Goal: Browse casually: Explore the website without a specific task or goal

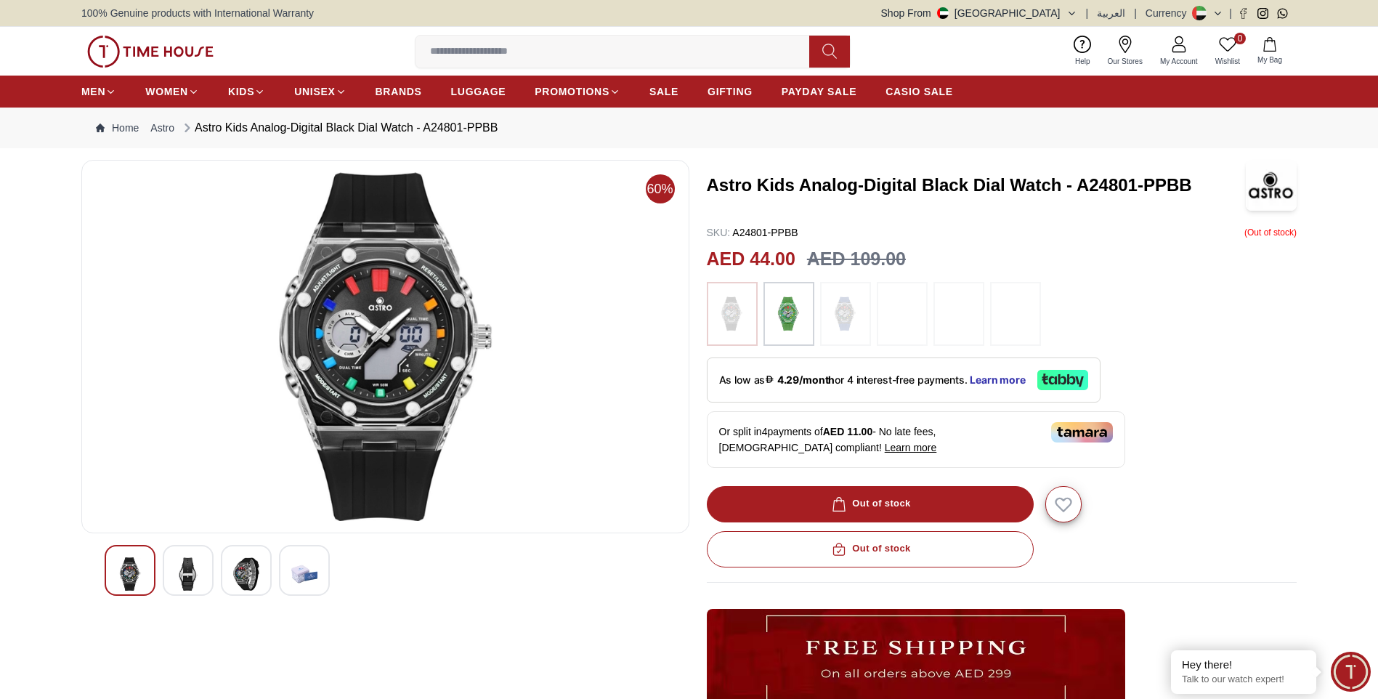
click at [248, 581] on img at bounding box center [246, 573] width 26 height 33
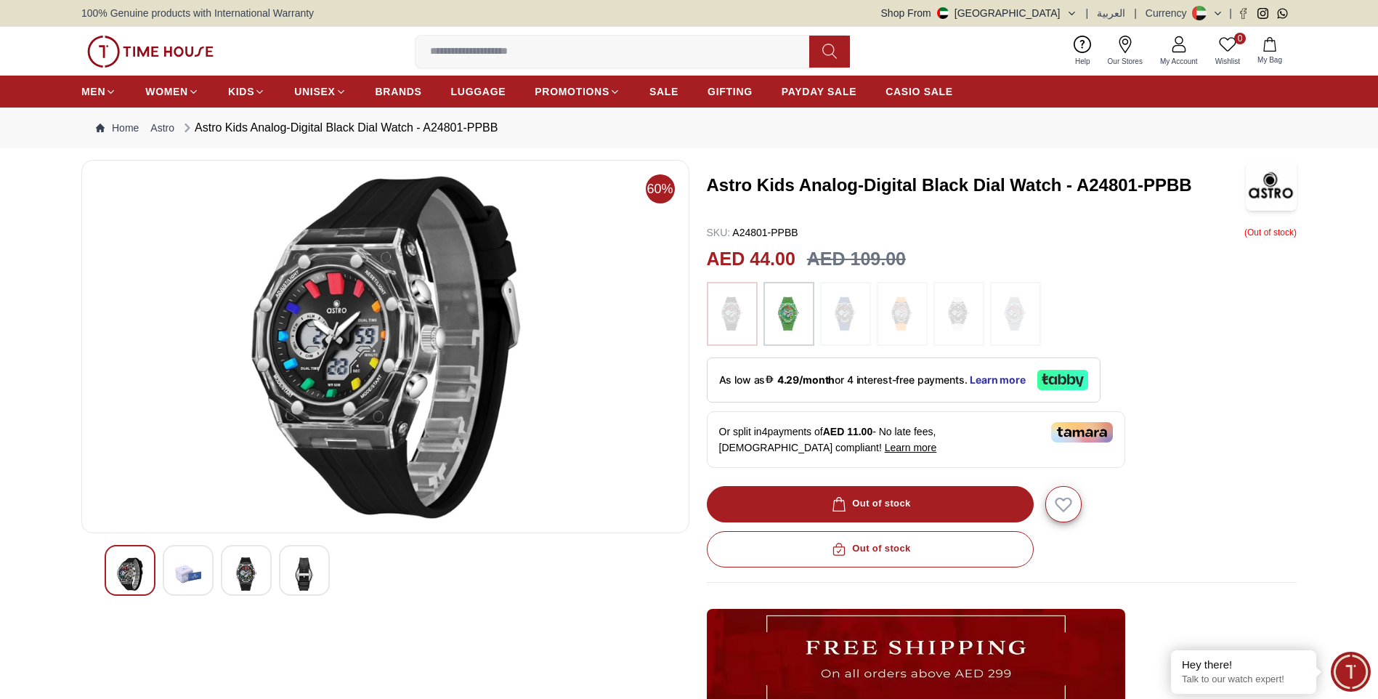
click at [317, 570] on img at bounding box center [304, 573] width 26 height 33
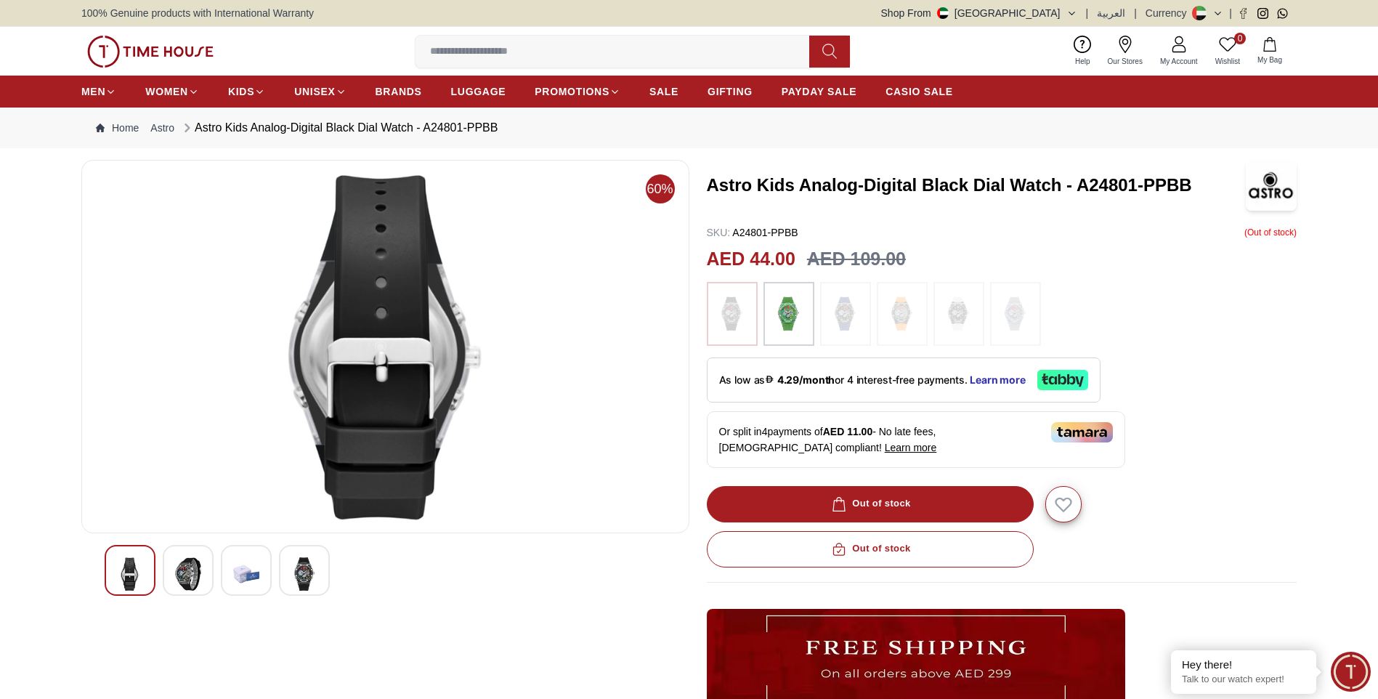
click at [235, 578] on img at bounding box center [246, 573] width 26 height 33
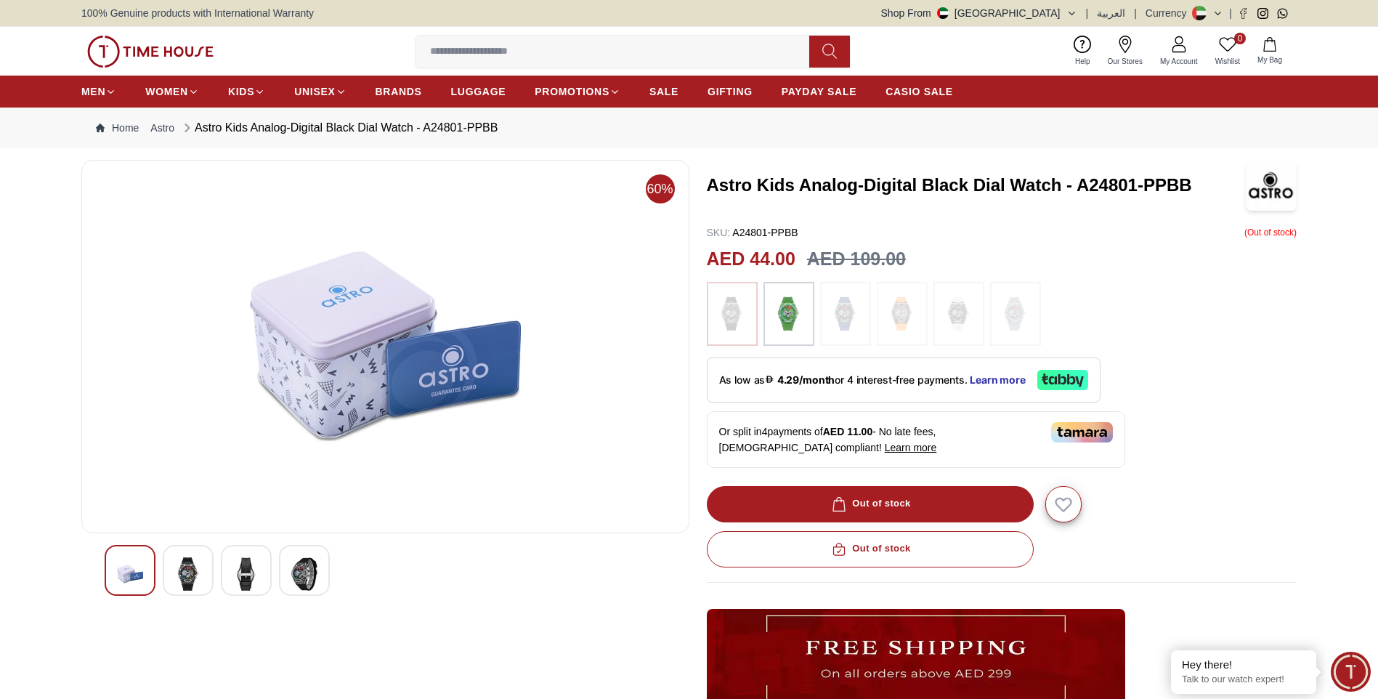
click at [187, 576] on img at bounding box center [188, 573] width 26 height 33
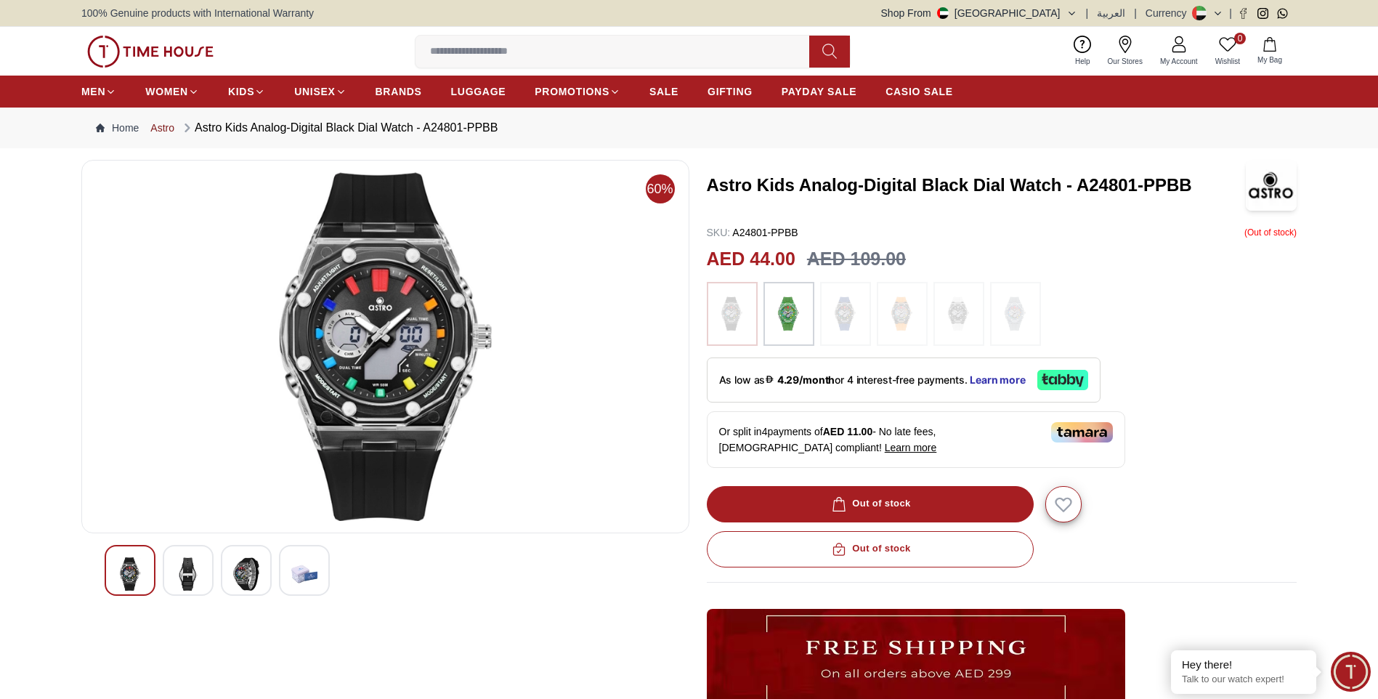
click at [165, 127] on link "Astro" at bounding box center [162, 128] width 24 height 15
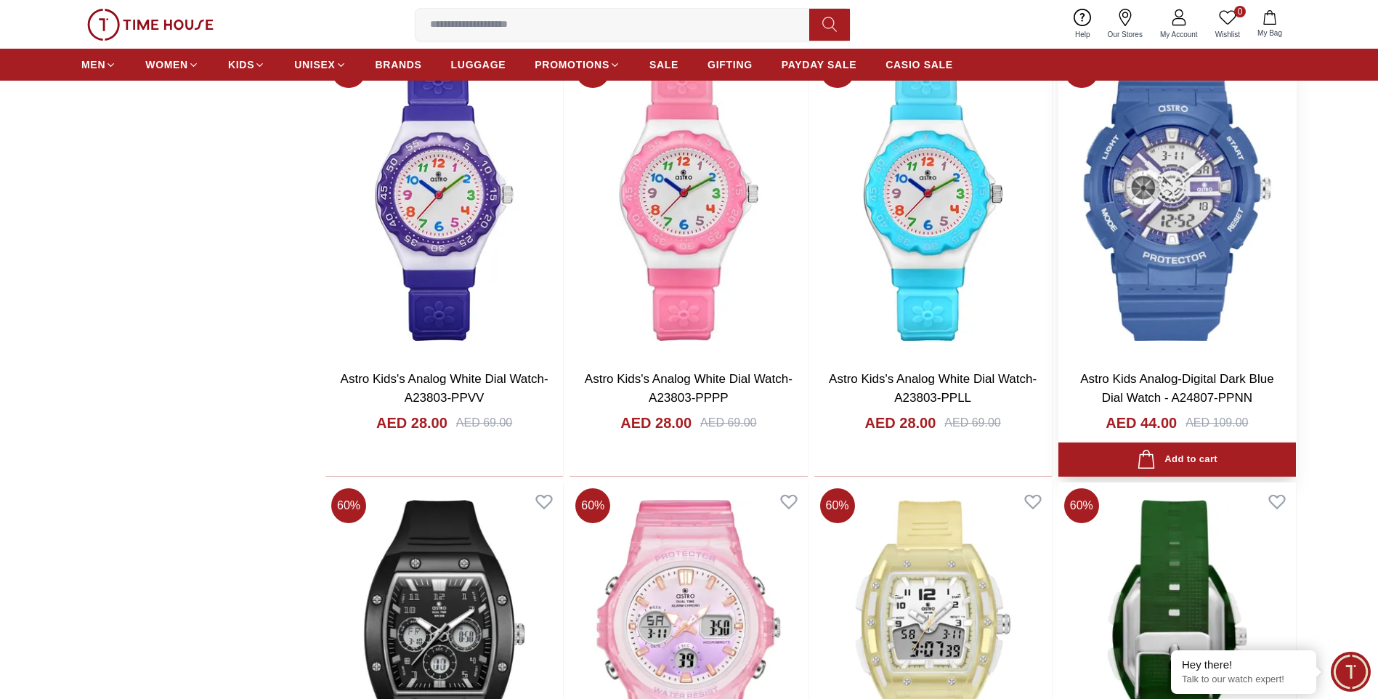
scroll to position [2734, 0]
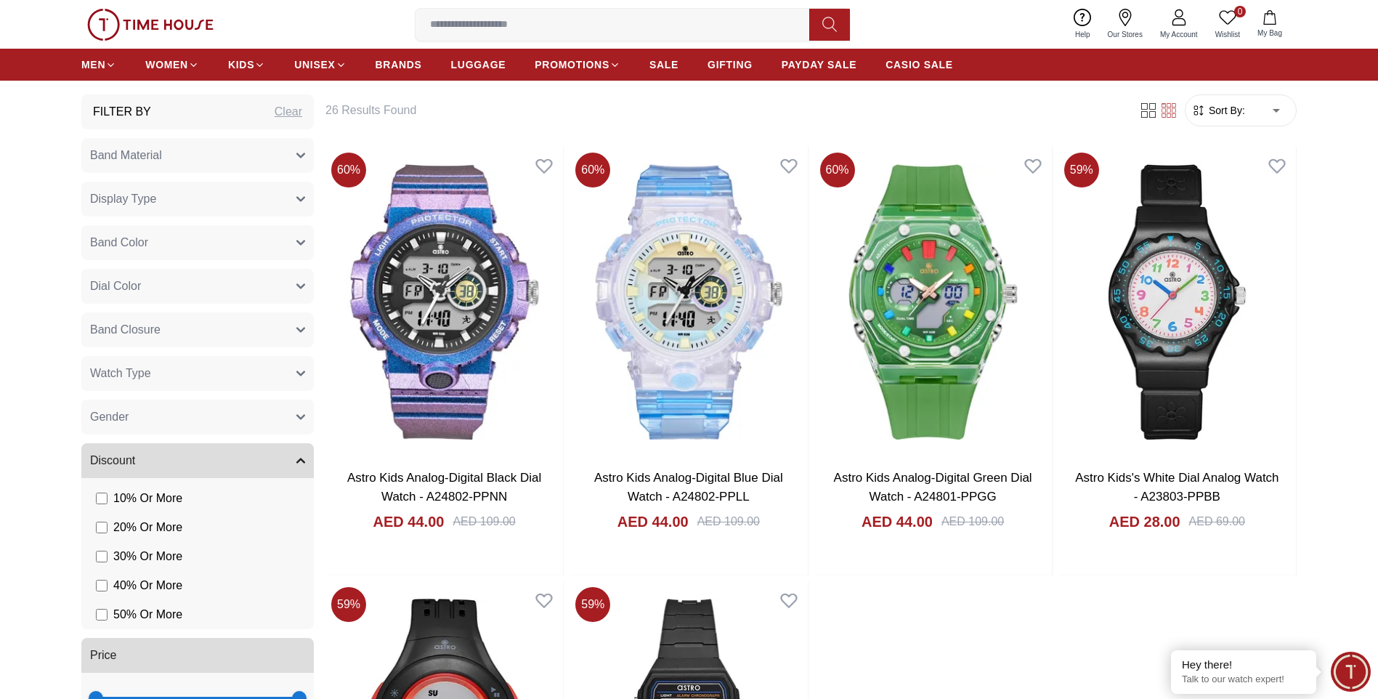
scroll to position [721, 0]
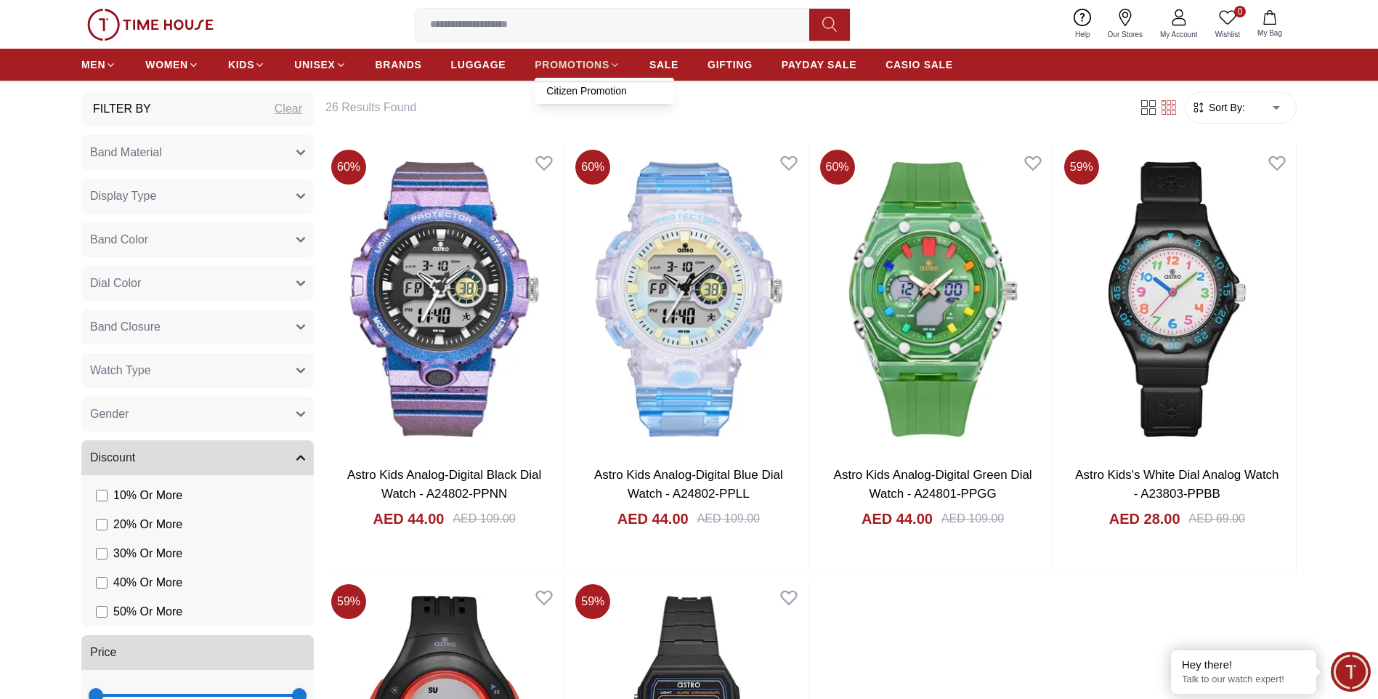
click at [573, 59] on span "PROMOTIONS" at bounding box center [572, 64] width 75 height 15
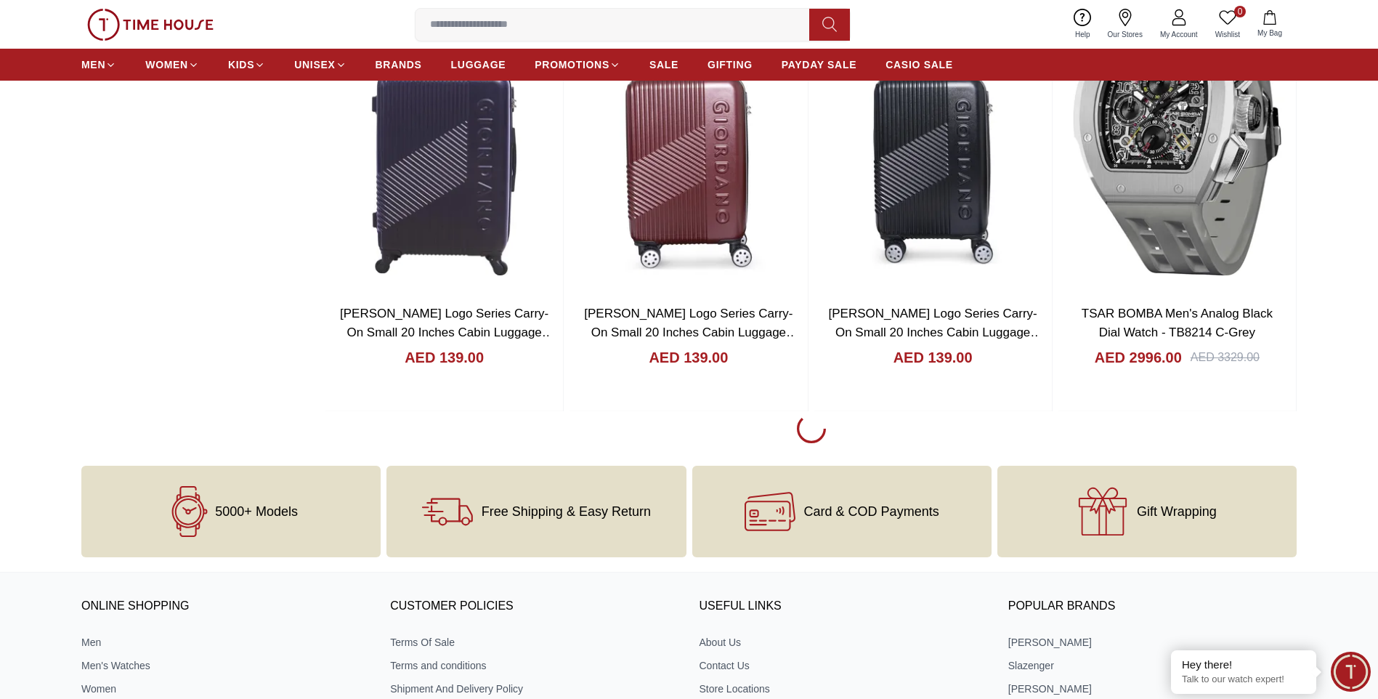
scroll to position [1694, 0]
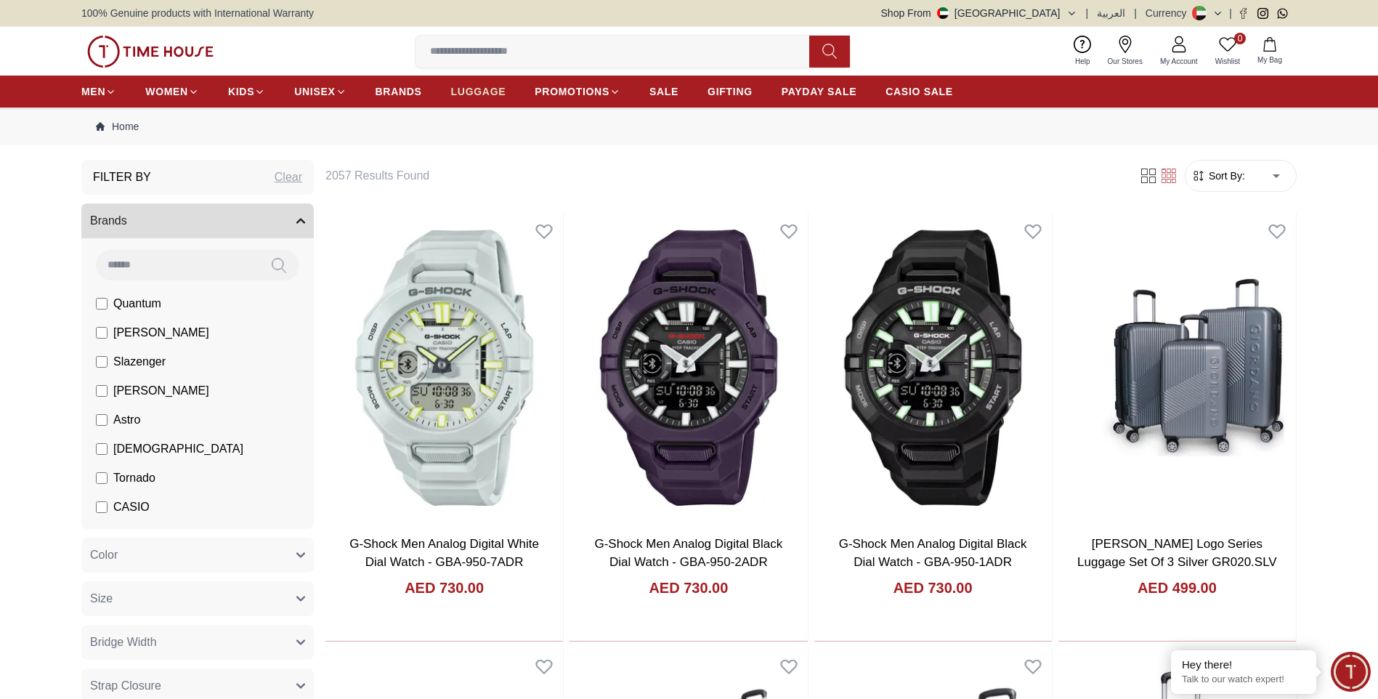
click at [497, 97] on span "LUGGAGE" at bounding box center [478, 91] width 55 height 15
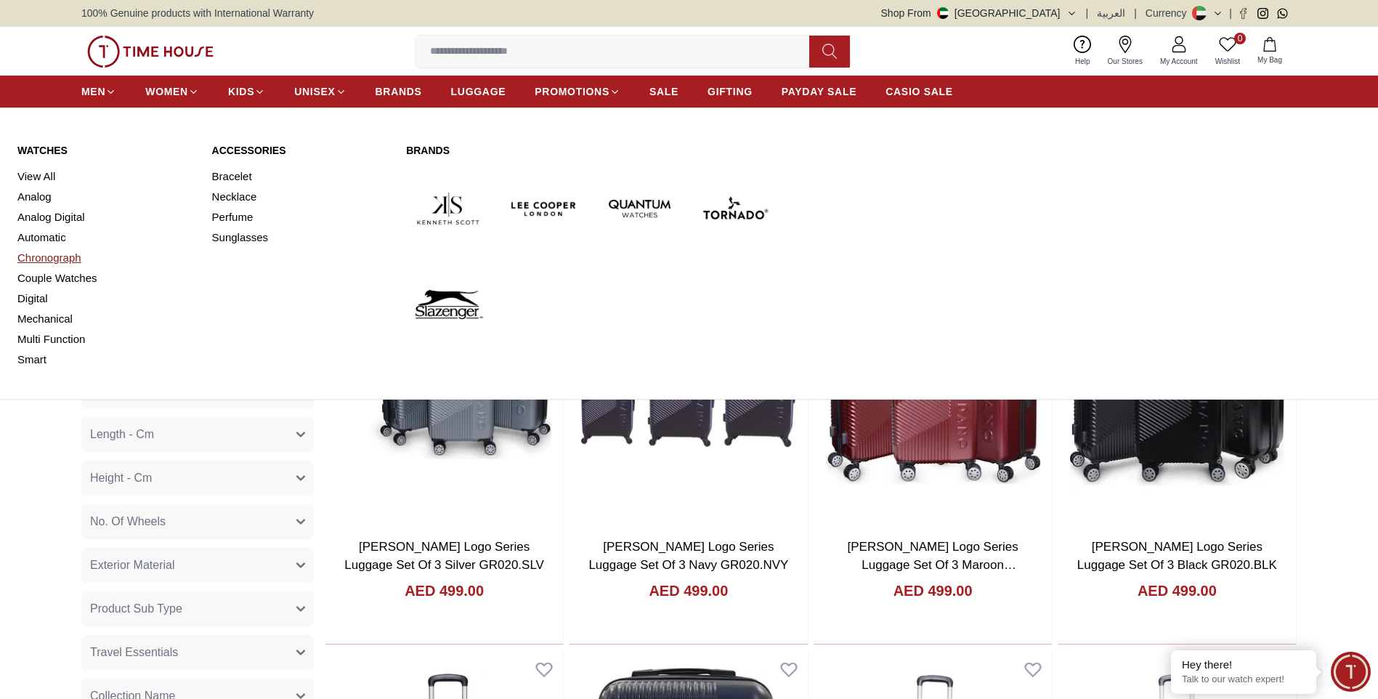
click at [66, 259] on link "Chronograph" at bounding box center [105, 258] width 177 height 20
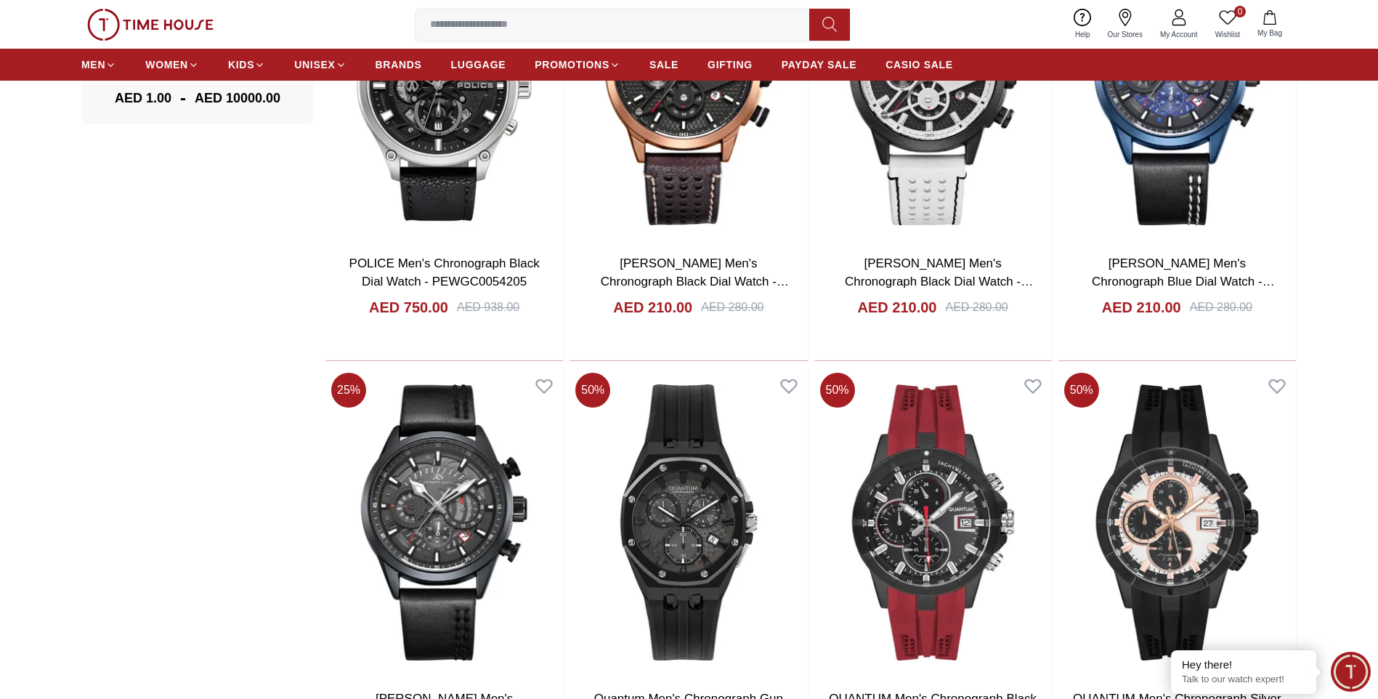
scroll to position [1242, 0]
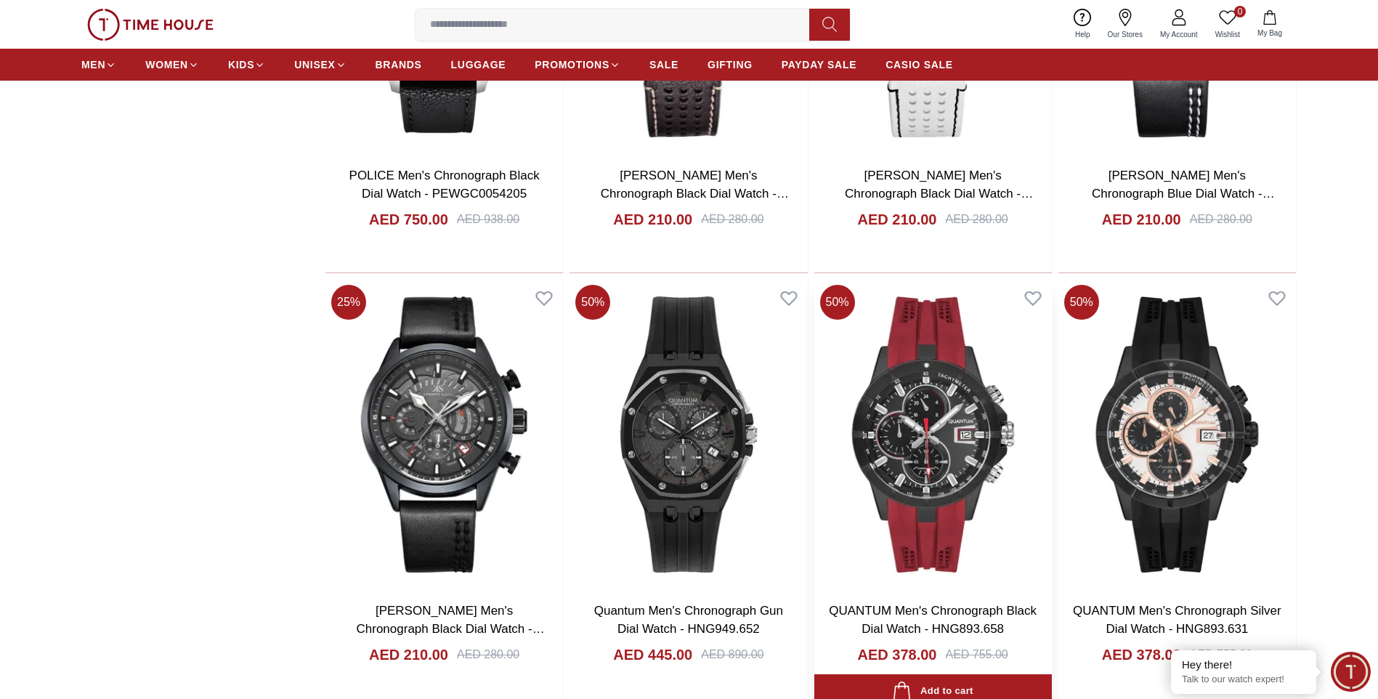
click at [947, 432] on img at bounding box center [933, 434] width 238 height 311
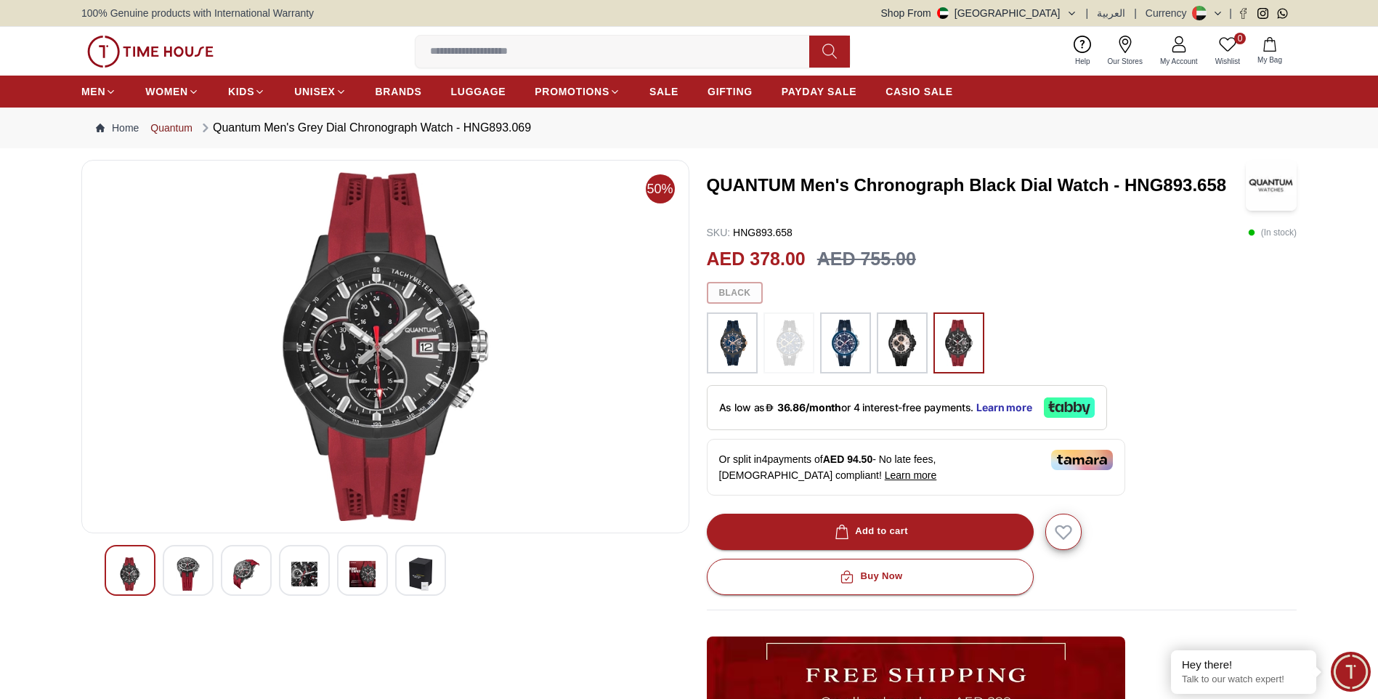
click at [187, 128] on link "Quantum" at bounding box center [171, 128] width 42 height 15
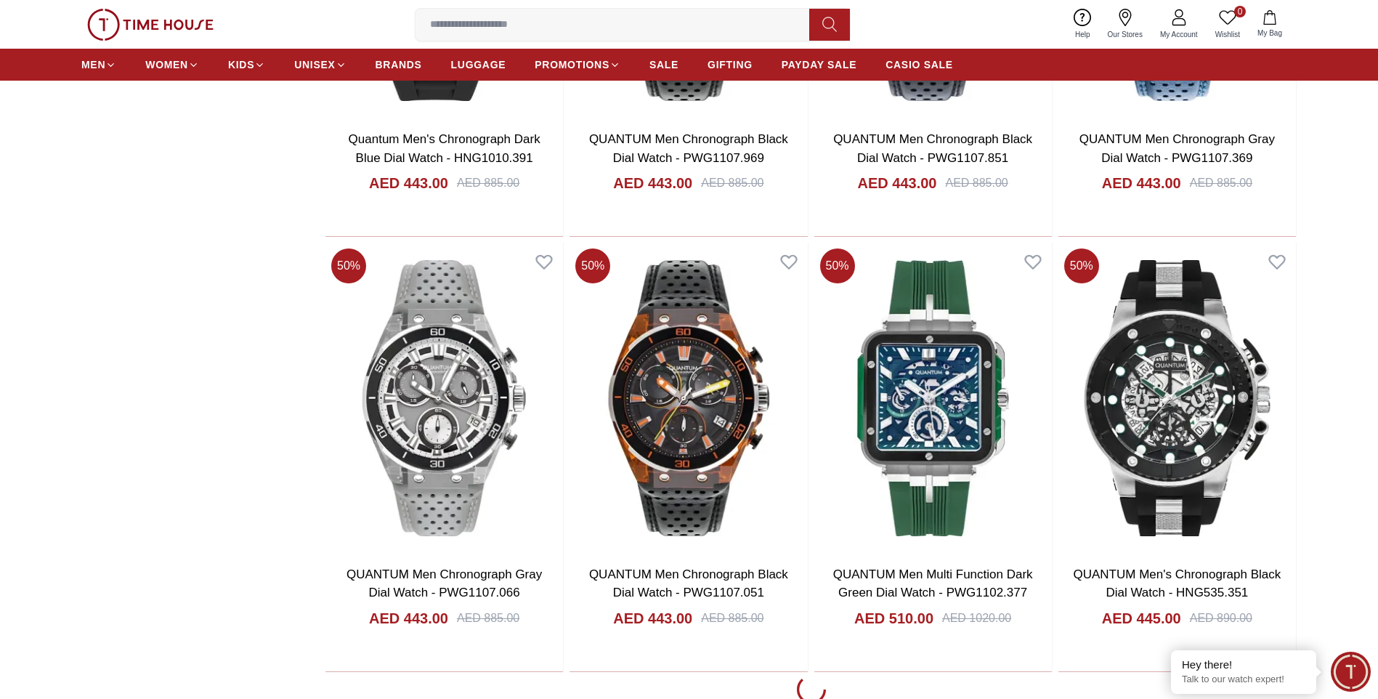
scroll to position [2320, 0]
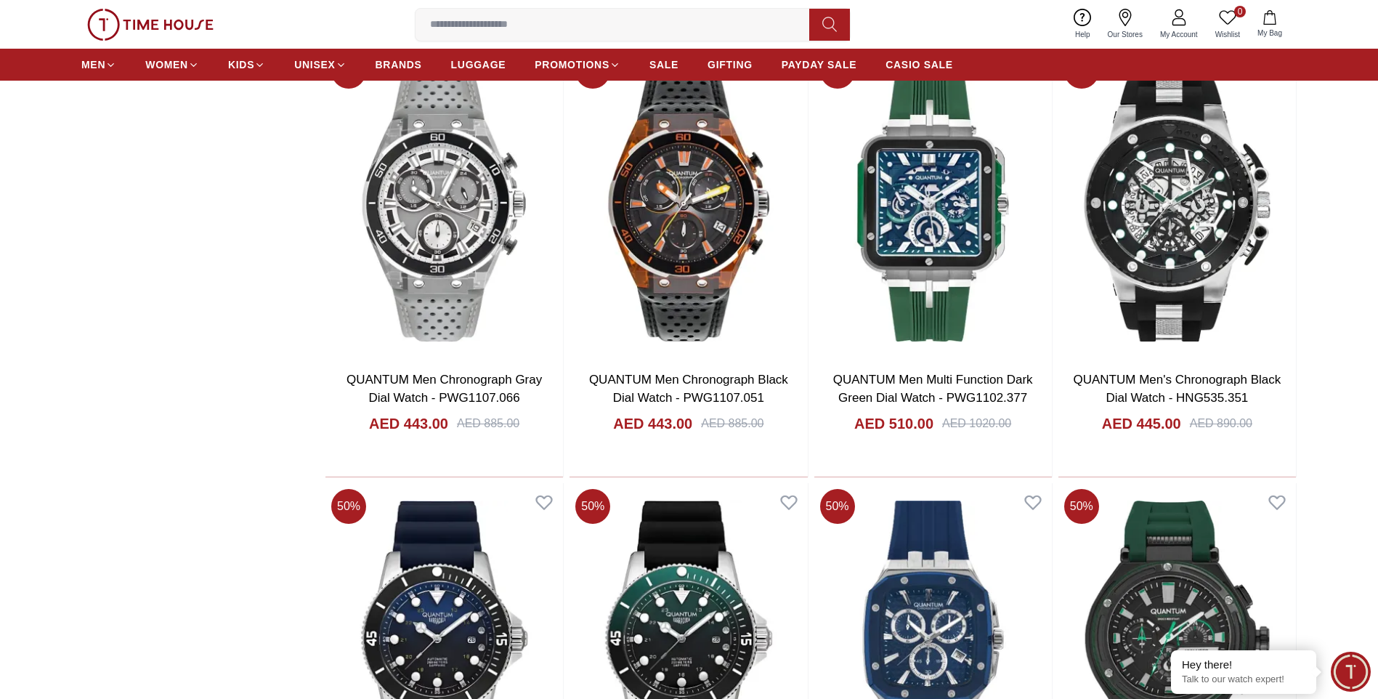
scroll to position [2495, 0]
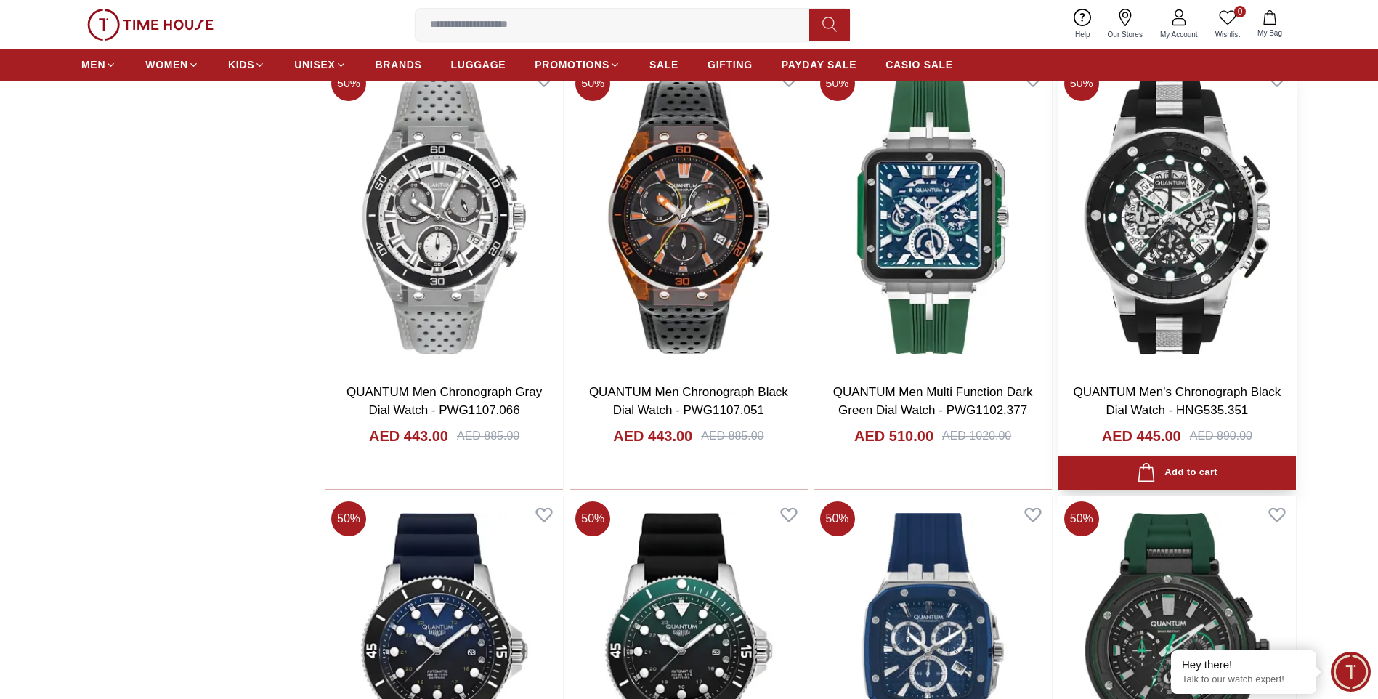
click at [1159, 273] on img at bounding box center [1178, 215] width 238 height 311
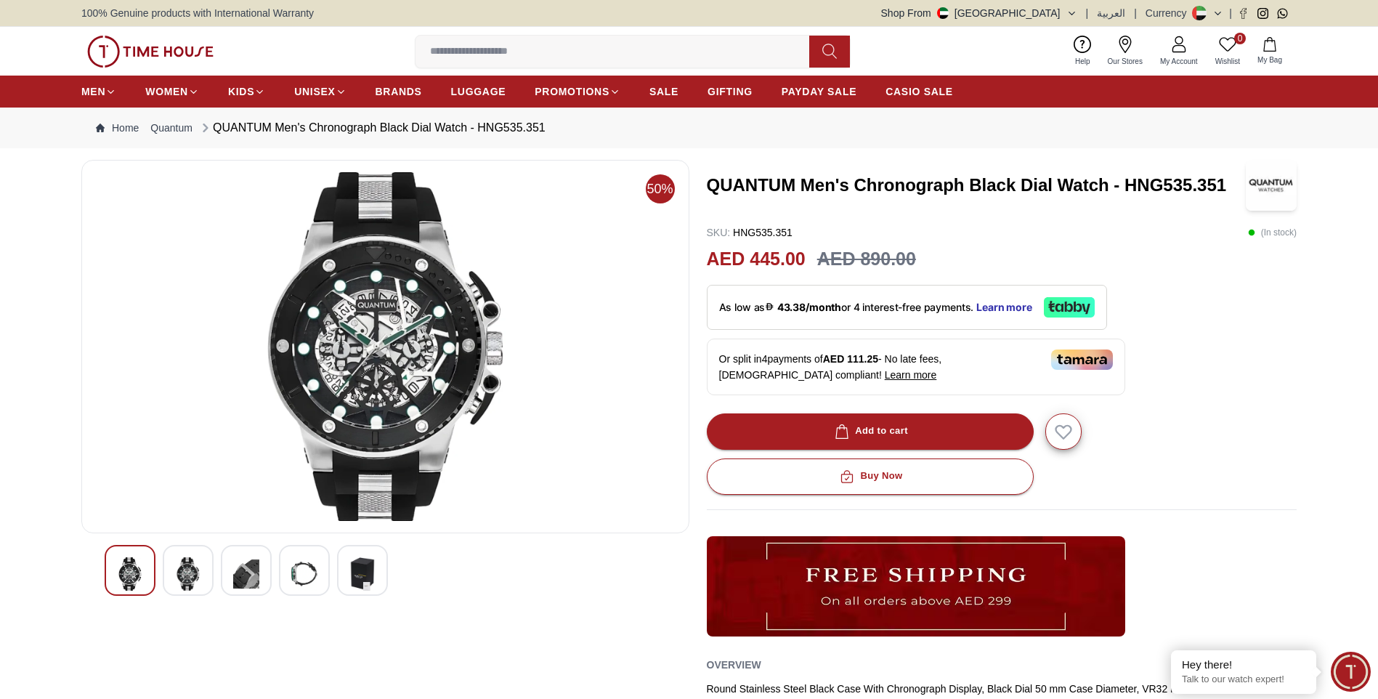
click at [291, 571] on div at bounding box center [304, 570] width 51 height 51
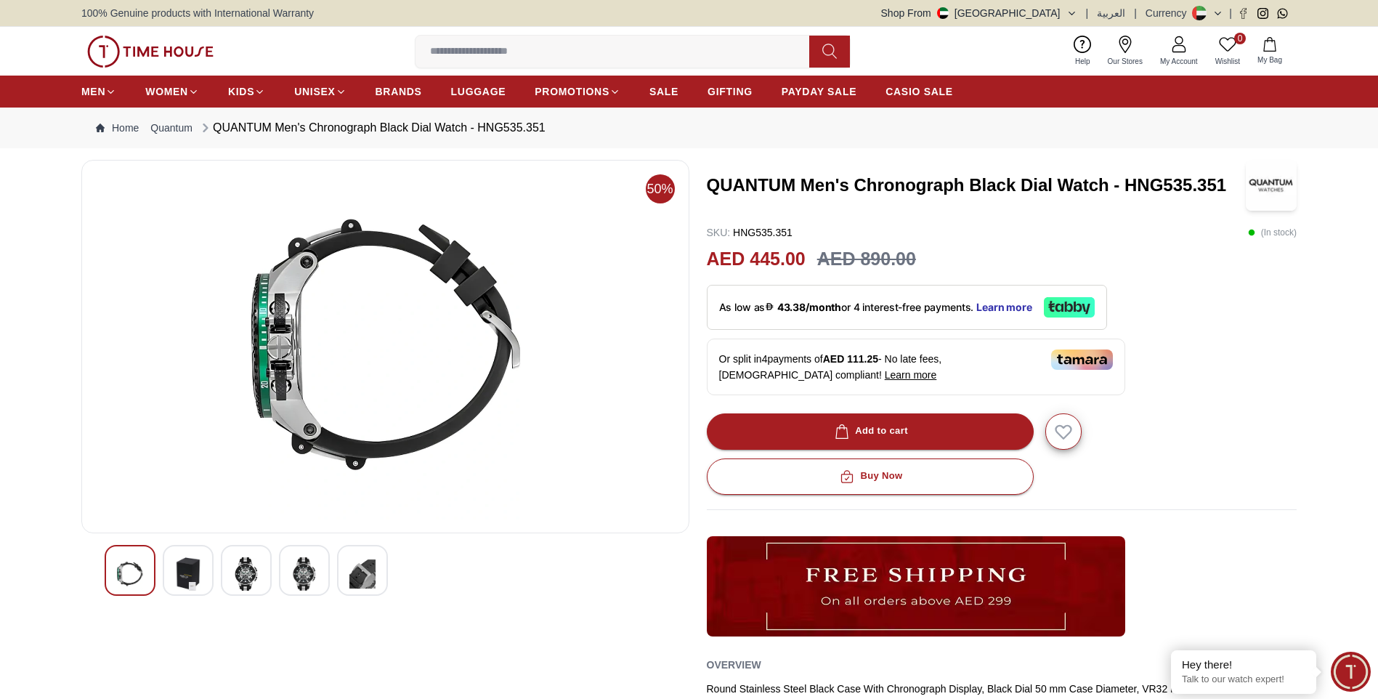
click at [236, 571] on img at bounding box center [246, 573] width 26 height 33
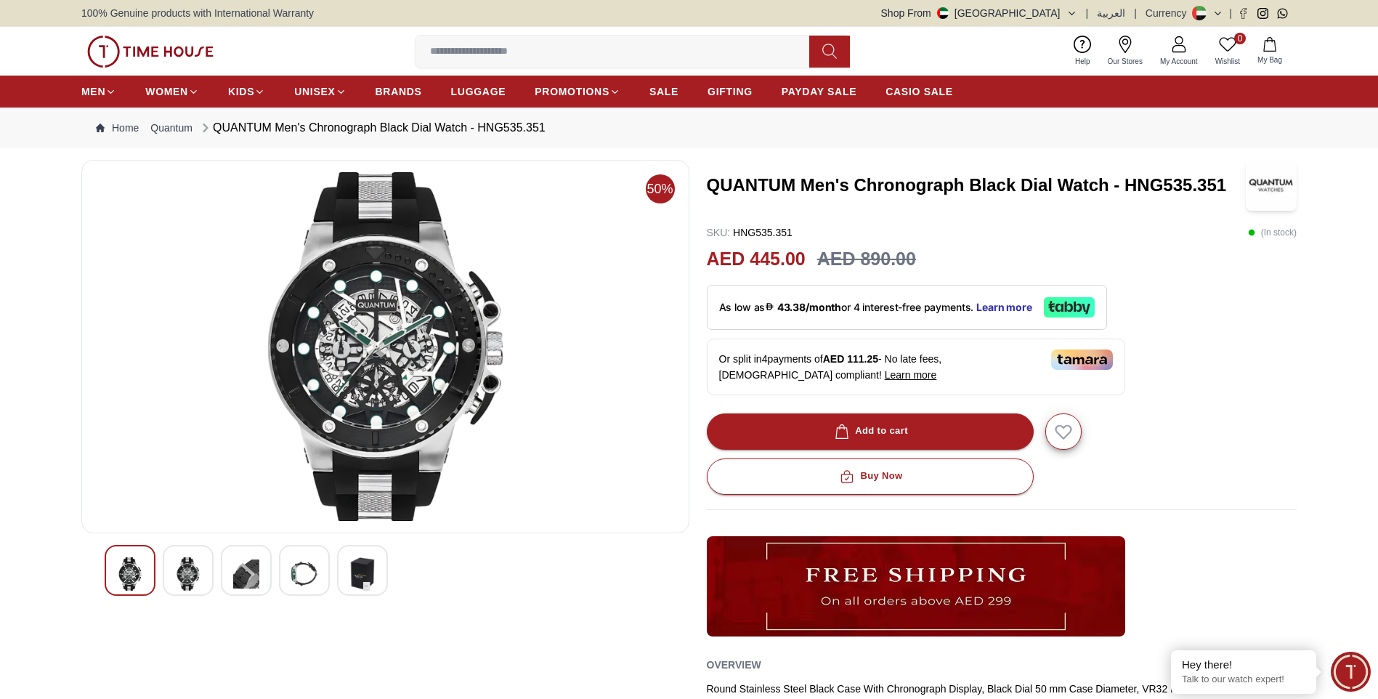
click at [304, 567] on img at bounding box center [304, 573] width 26 height 33
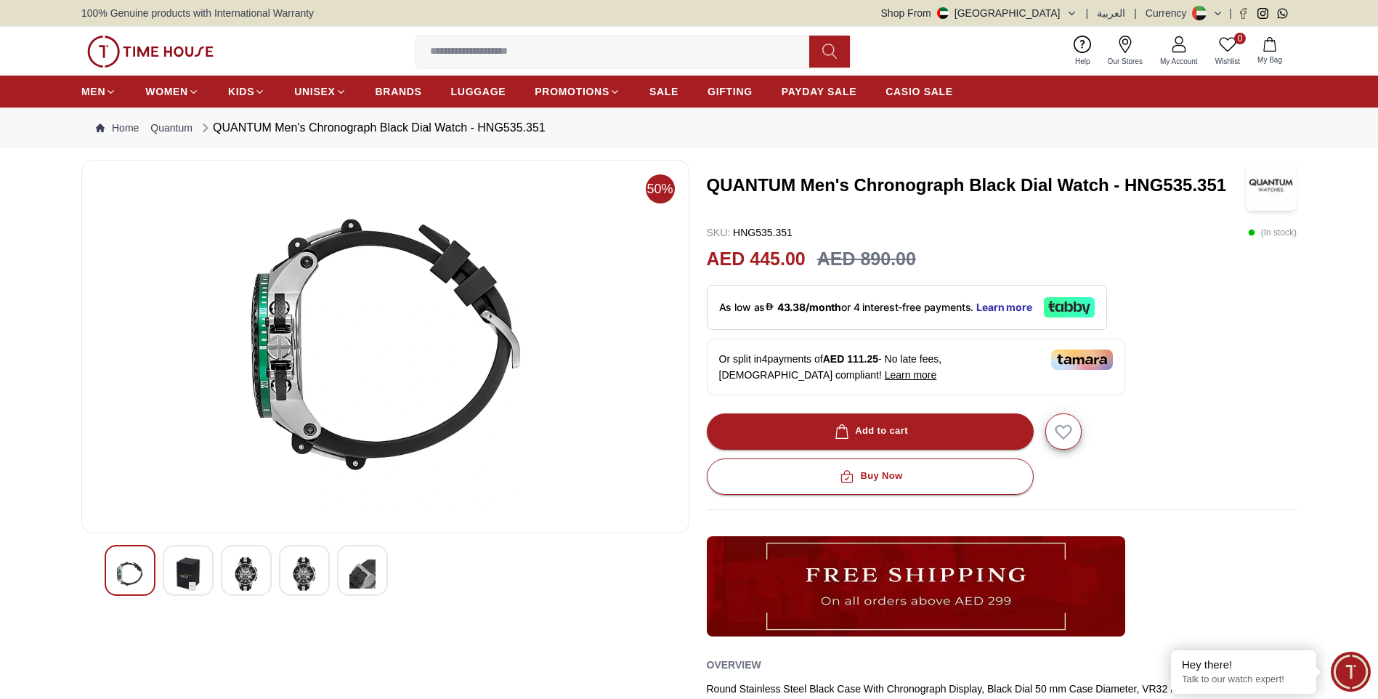
click at [190, 569] on img at bounding box center [188, 573] width 26 height 33
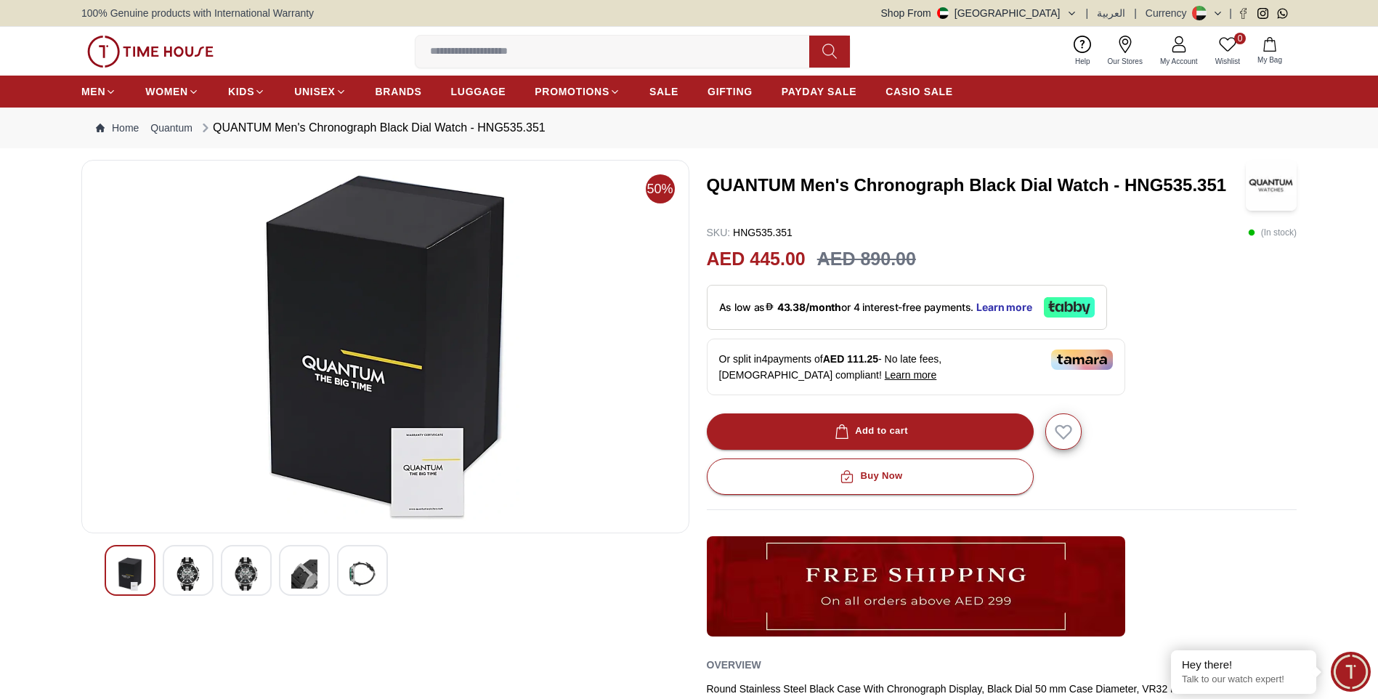
click at [115, 570] on div at bounding box center [130, 570] width 51 height 51
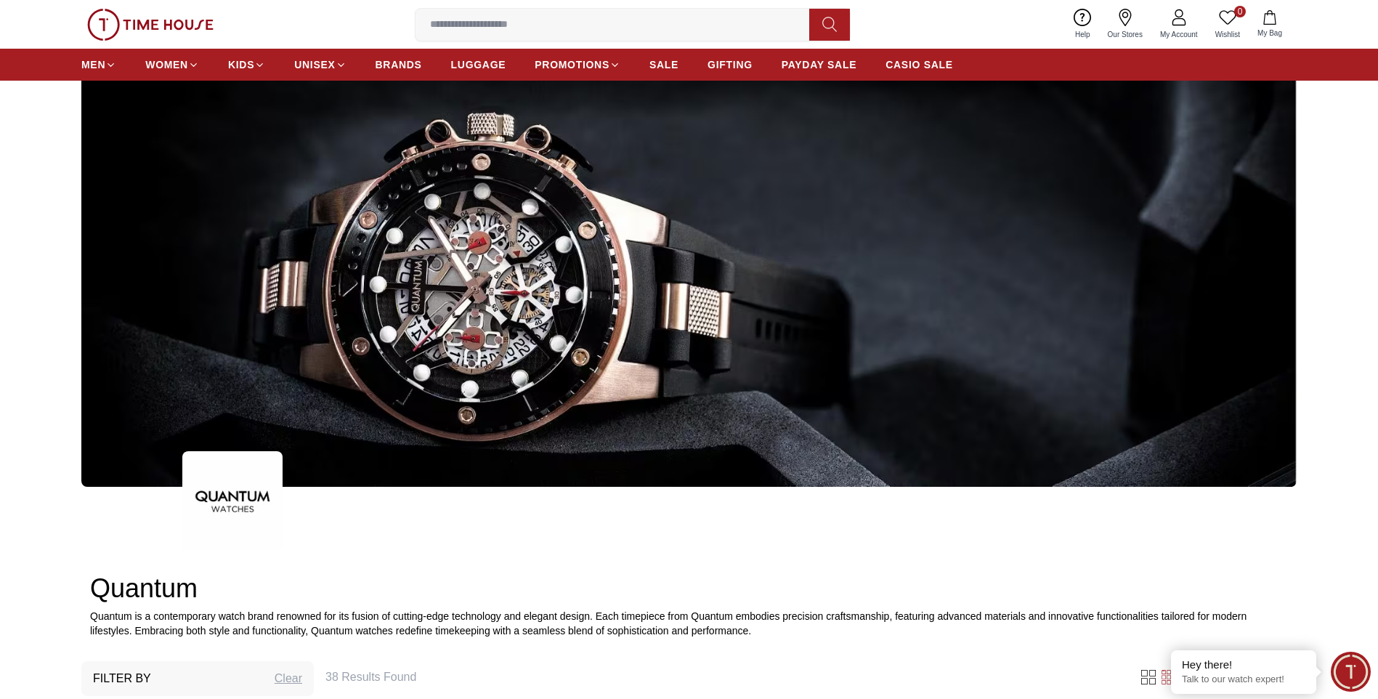
scroll to position [89, 0]
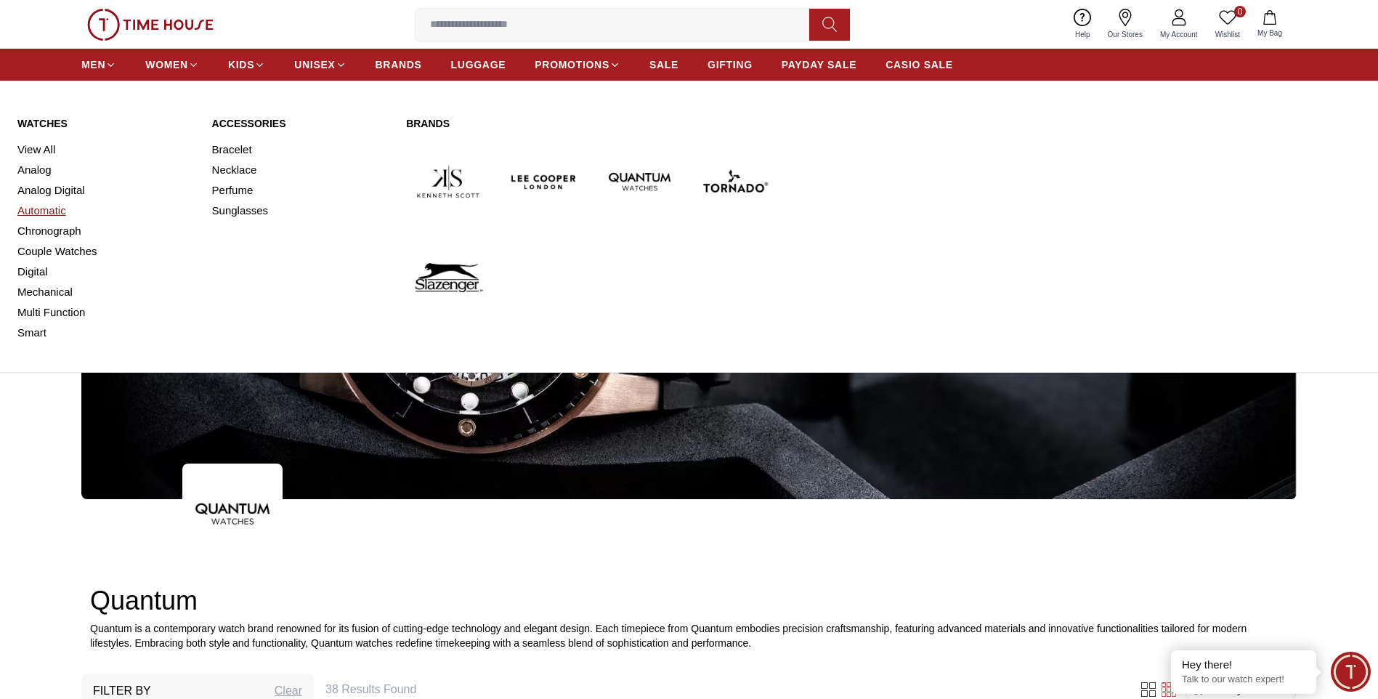
click at [52, 206] on link "Automatic" at bounding box center [105, 211] width 177 height 20
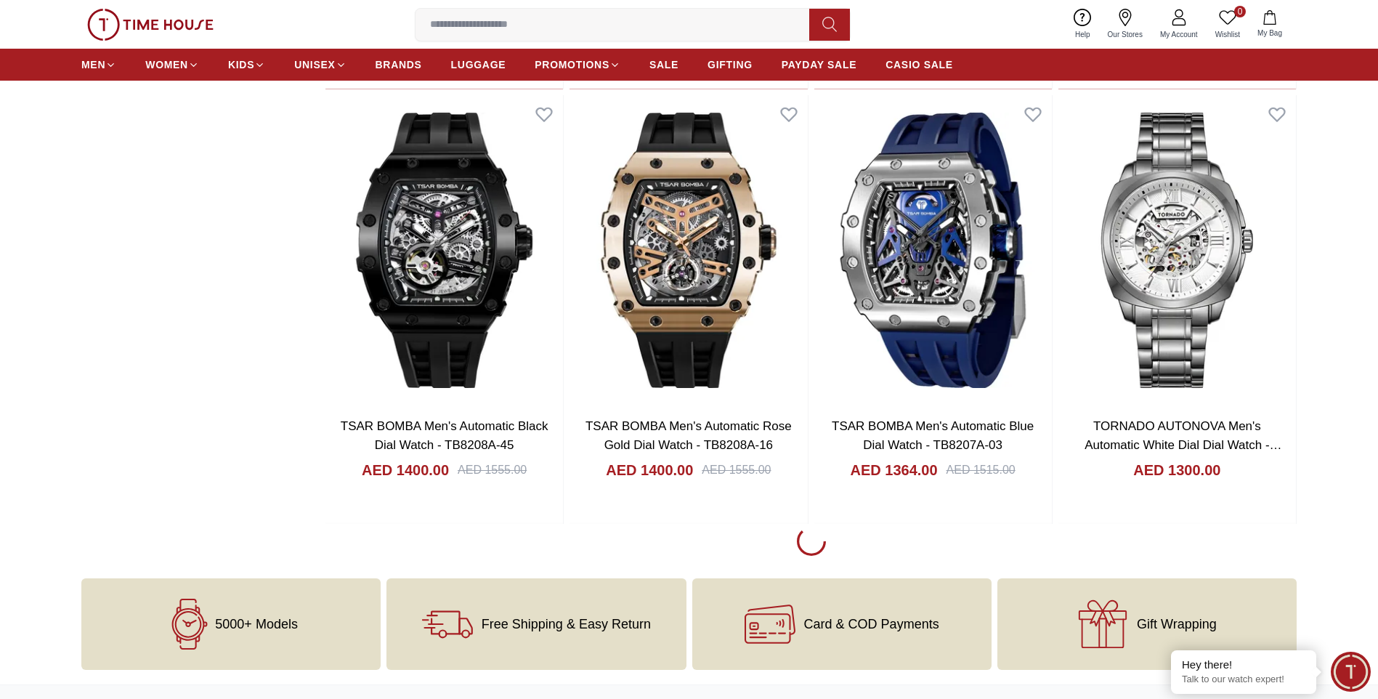
scroll to position [1870, 0]
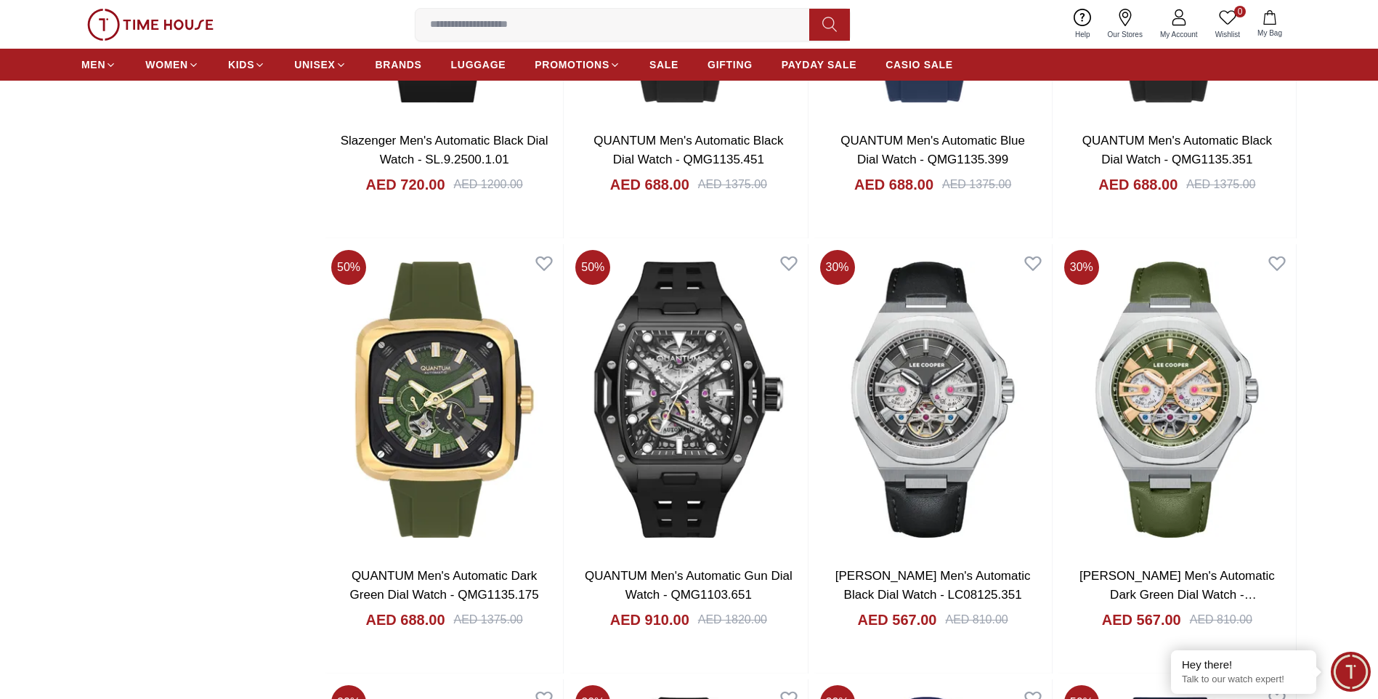
scroll to position [5635, 0]
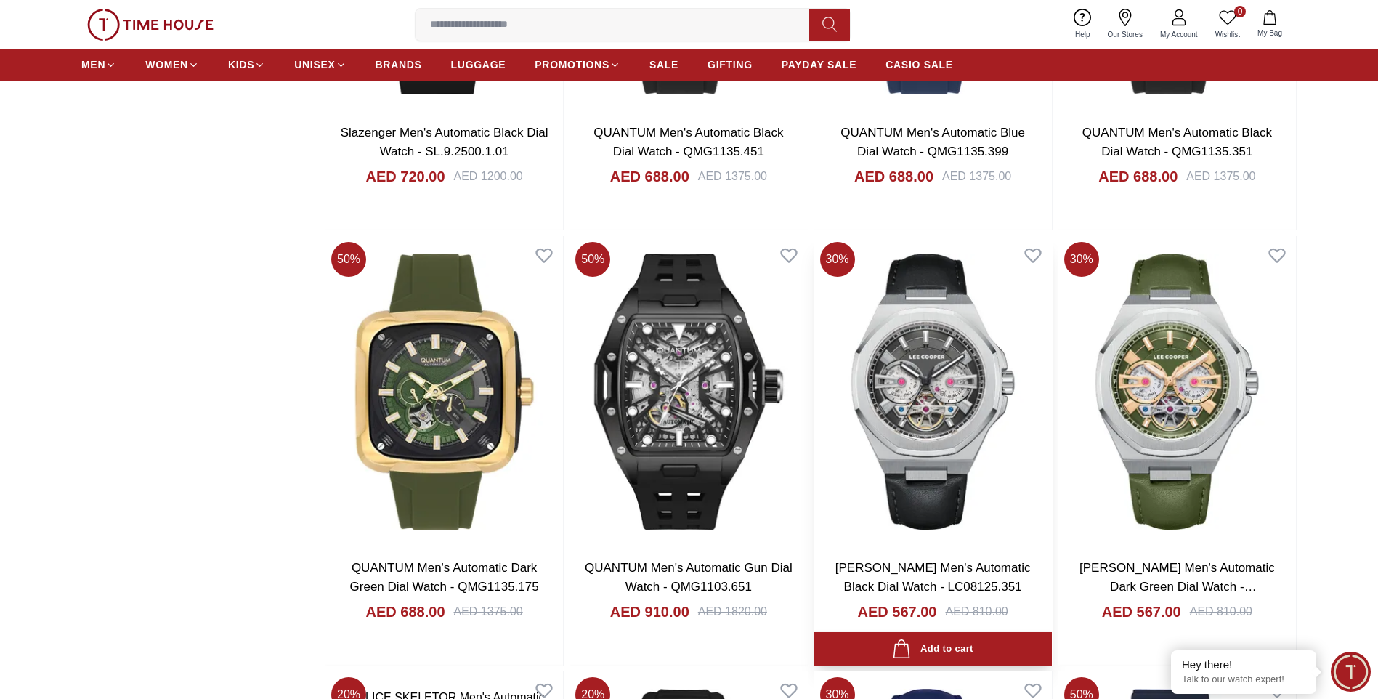
click at [918, 360] on img at bounding box center [933, 391] width 238 height 311
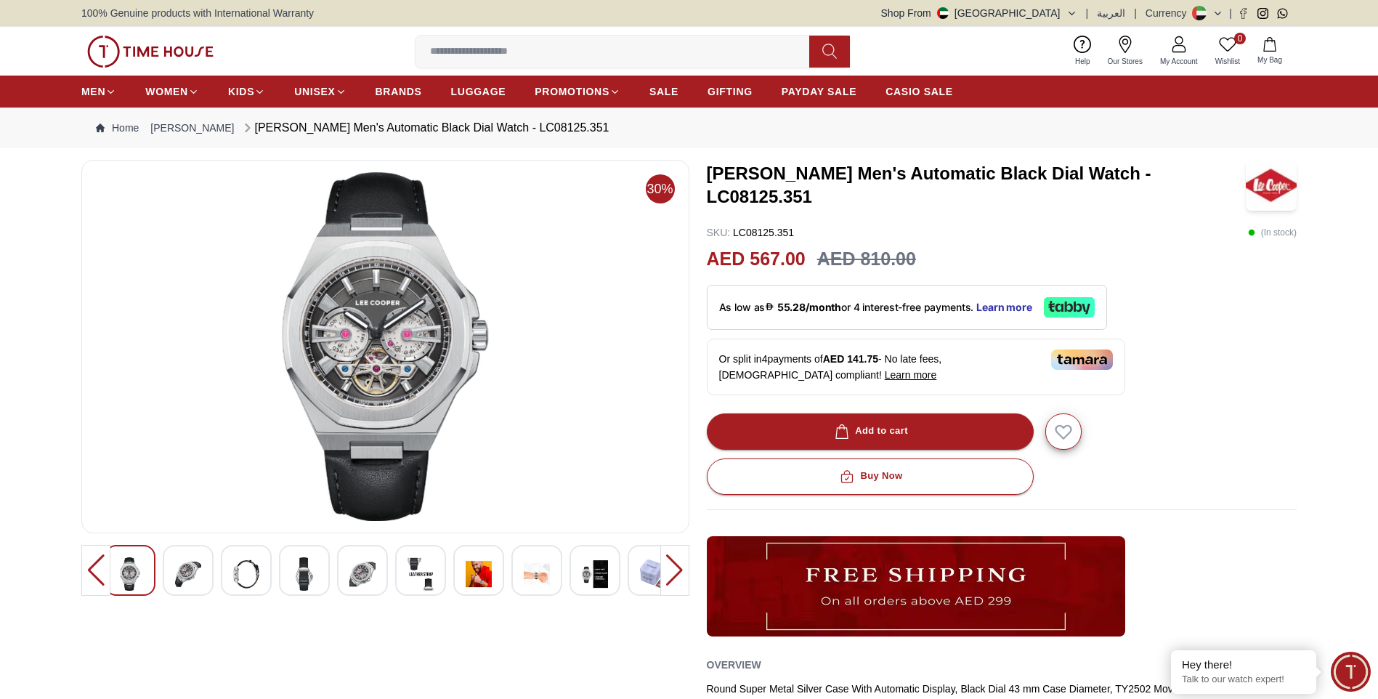
click at [470, 578] on img at bounding box center [479, 573] width 26 height 33
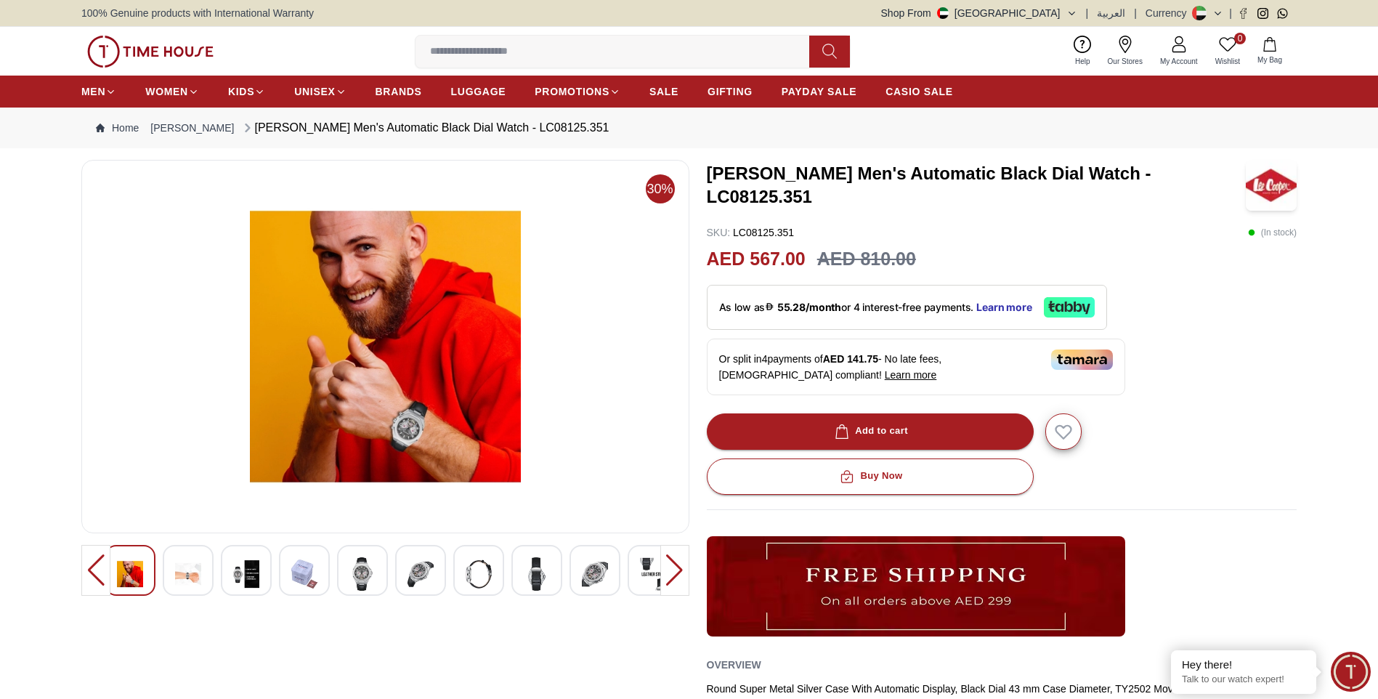
click at [453, 572] on div at bounding box center [386, 570] width 562 height 51
click at [477, 569] on img at bounding box center [479, 573] width 26 height 33
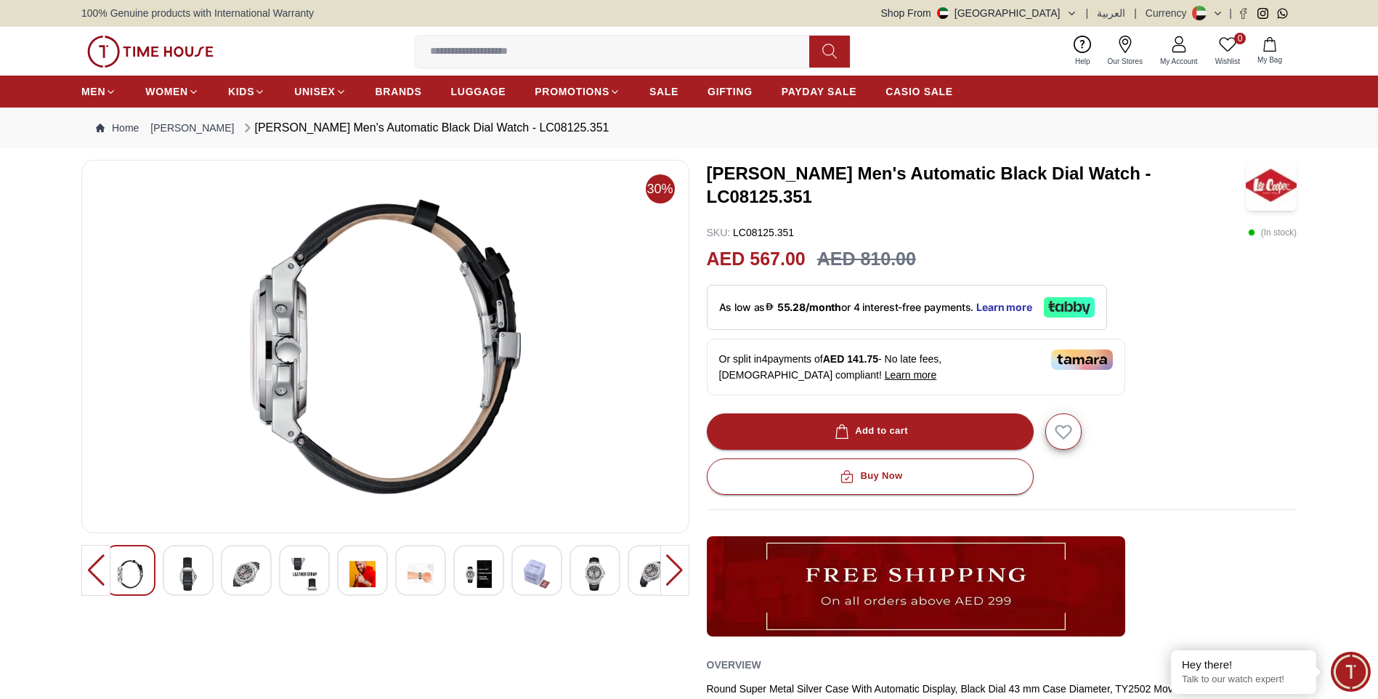
click at [424, 567] on img at bounding box center [421, 573] width 26 height 33
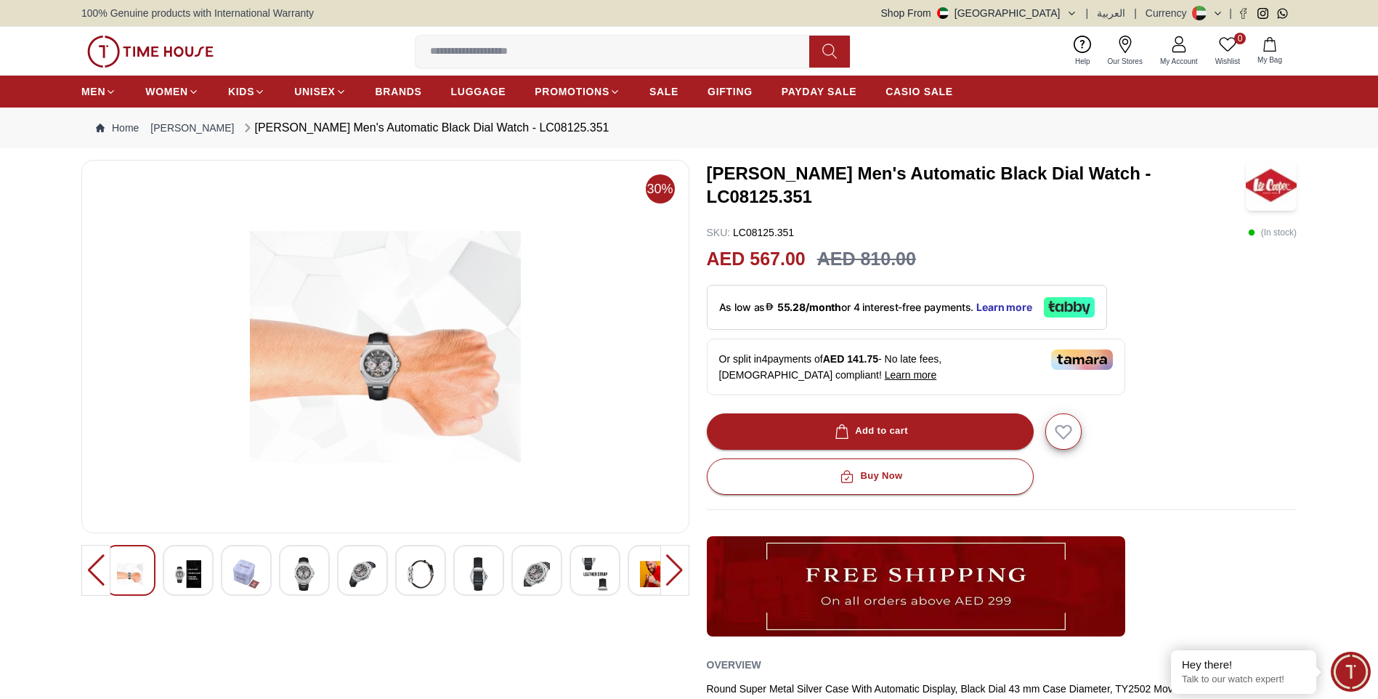
click at [372, 562] on img at bounding box center [362, 573] width 26 height 33
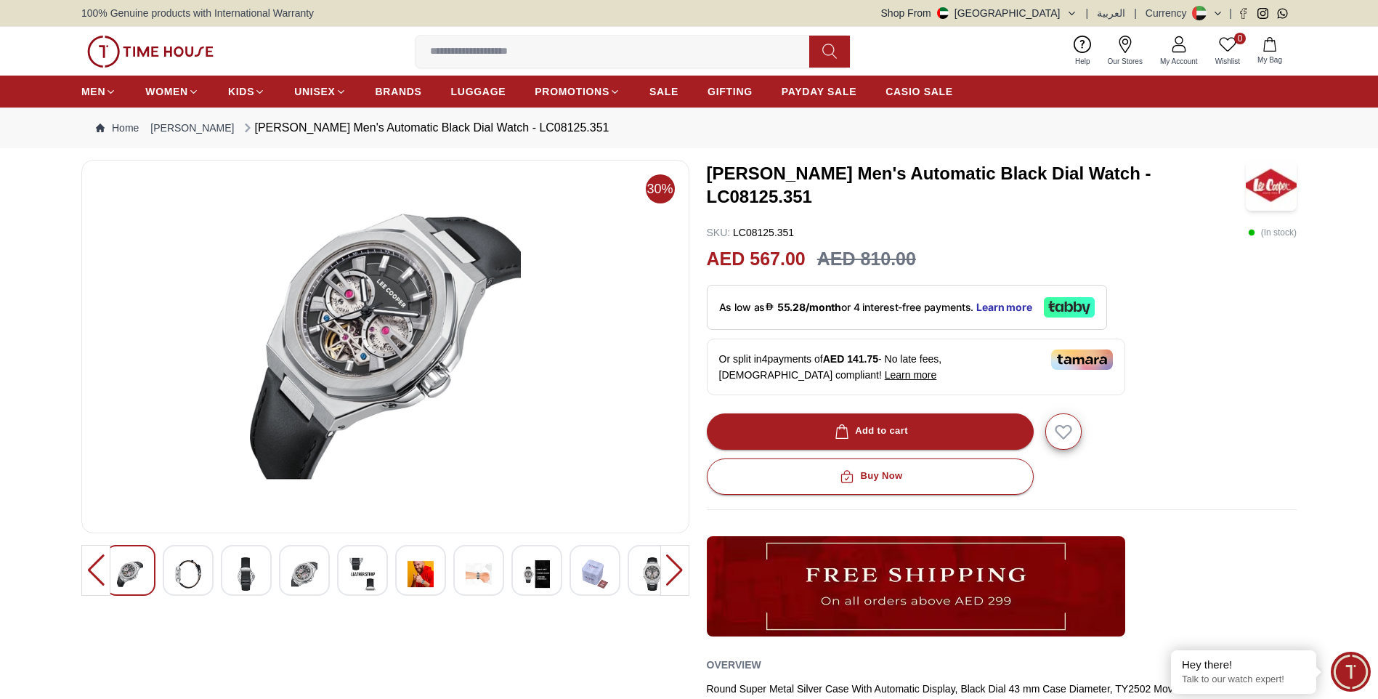
click at [315, 570] on img at bounding box center [304, 573] width 26 height 33
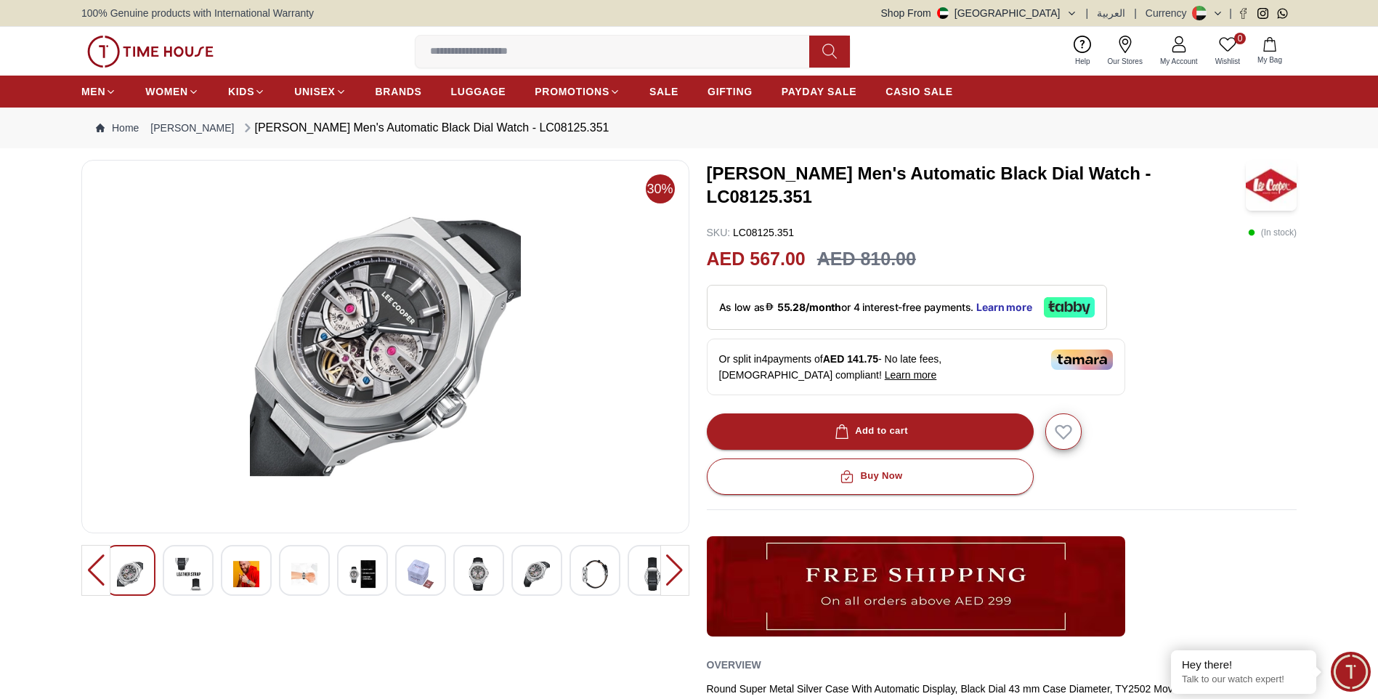
click at [254, 570] on img at bounding box center [246, 573] width 26 height 33
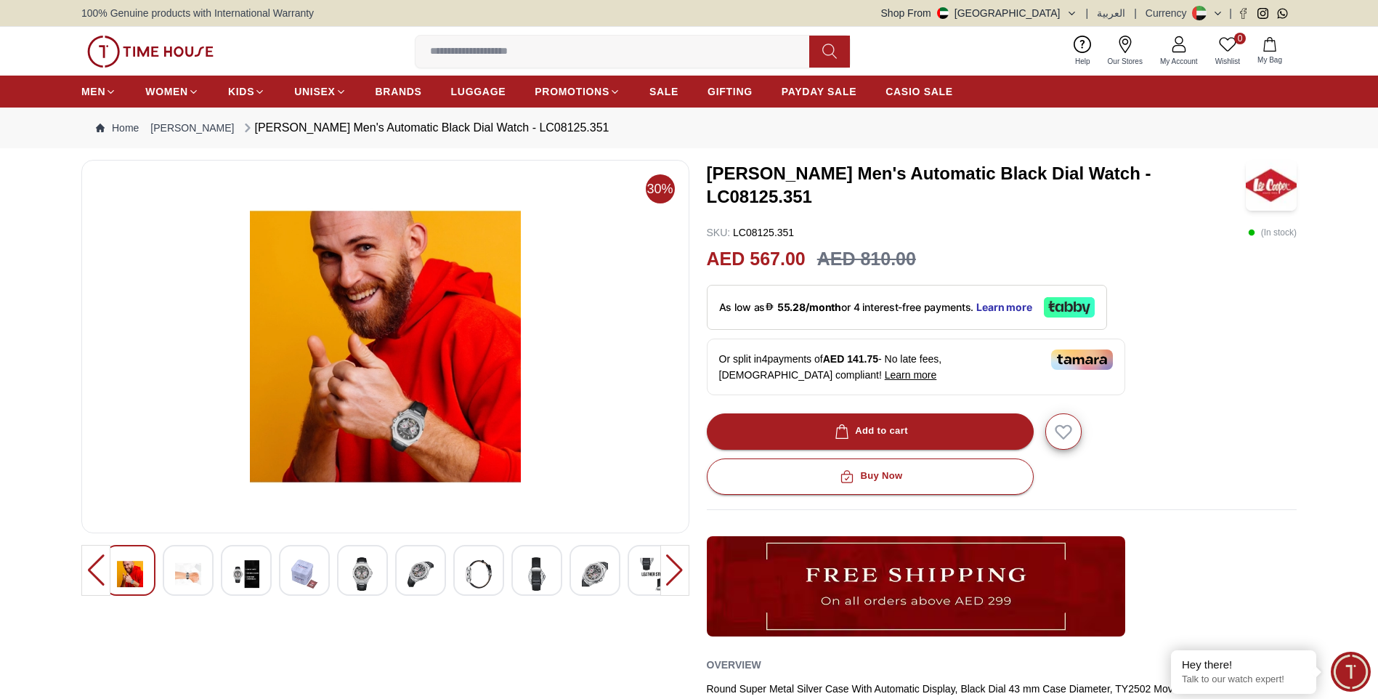
click at [187, 575] on img at bounding box center [188, 573] width 26 height 33
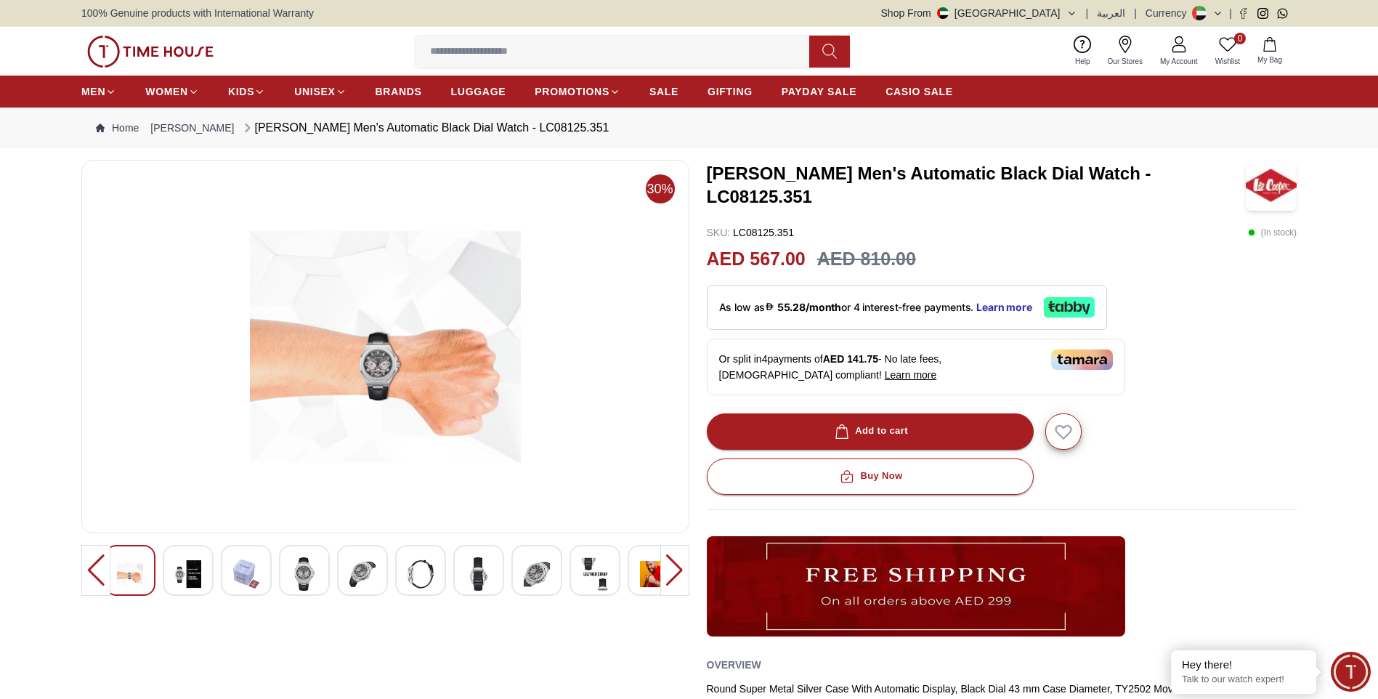
click at [123, 578] on img at bounding box center [130, 573] width 26 height 33
click at [474, 566] on img at bounding box center [479, 573] width 26 height 33
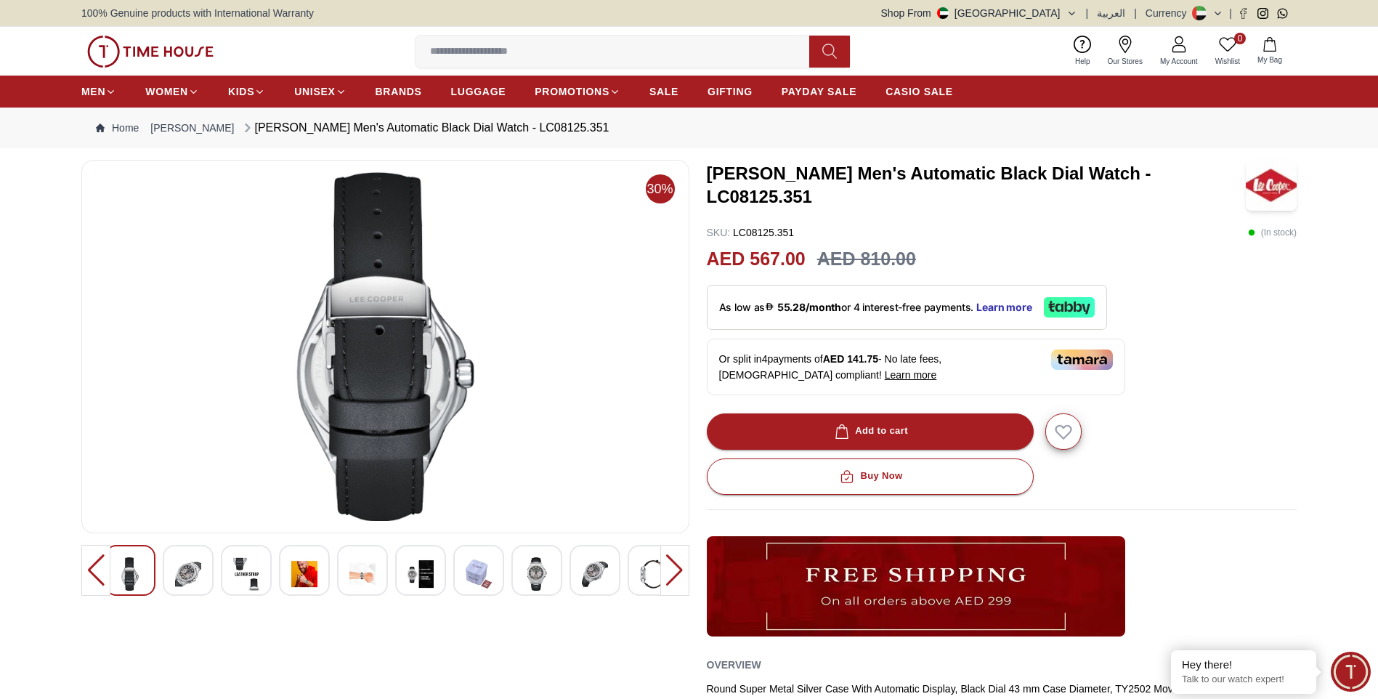
click at [424, 572] on img at bounding box center [421, 573] width 26 height 33
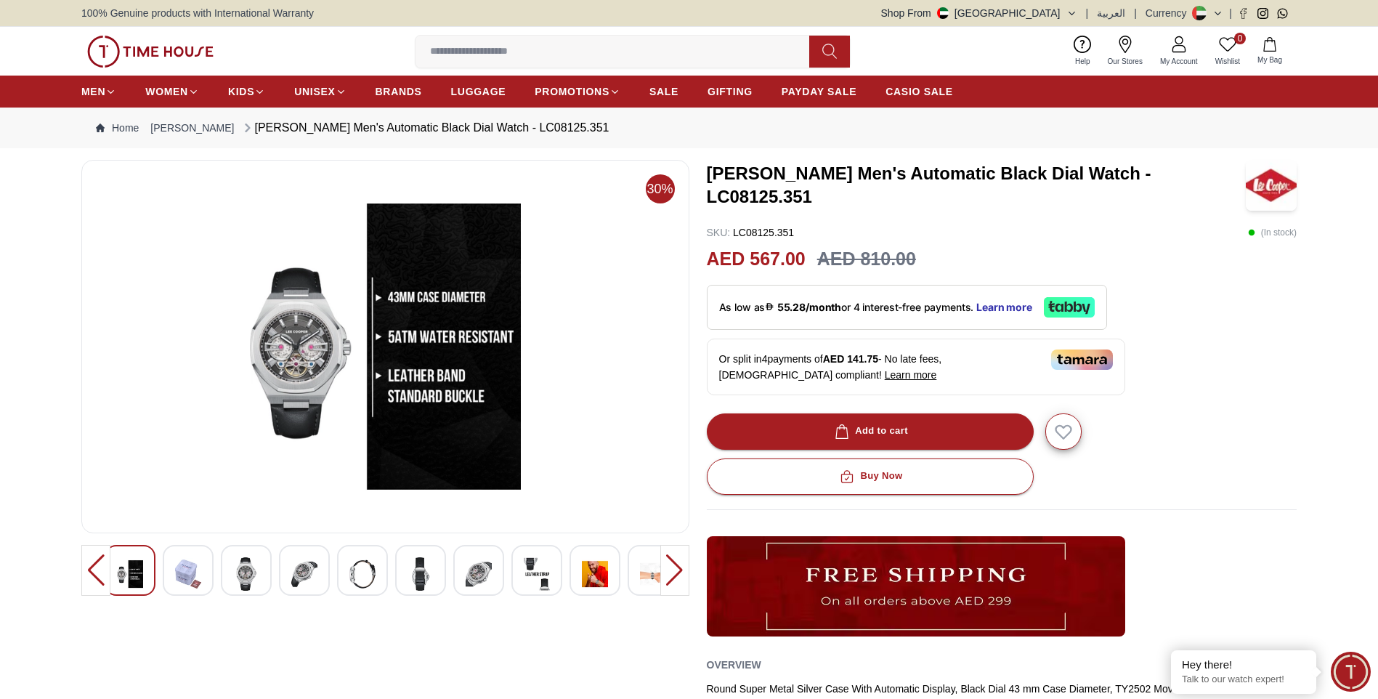
click at [536, 576] on img at bounding box center [537, 573] width 26 height 33
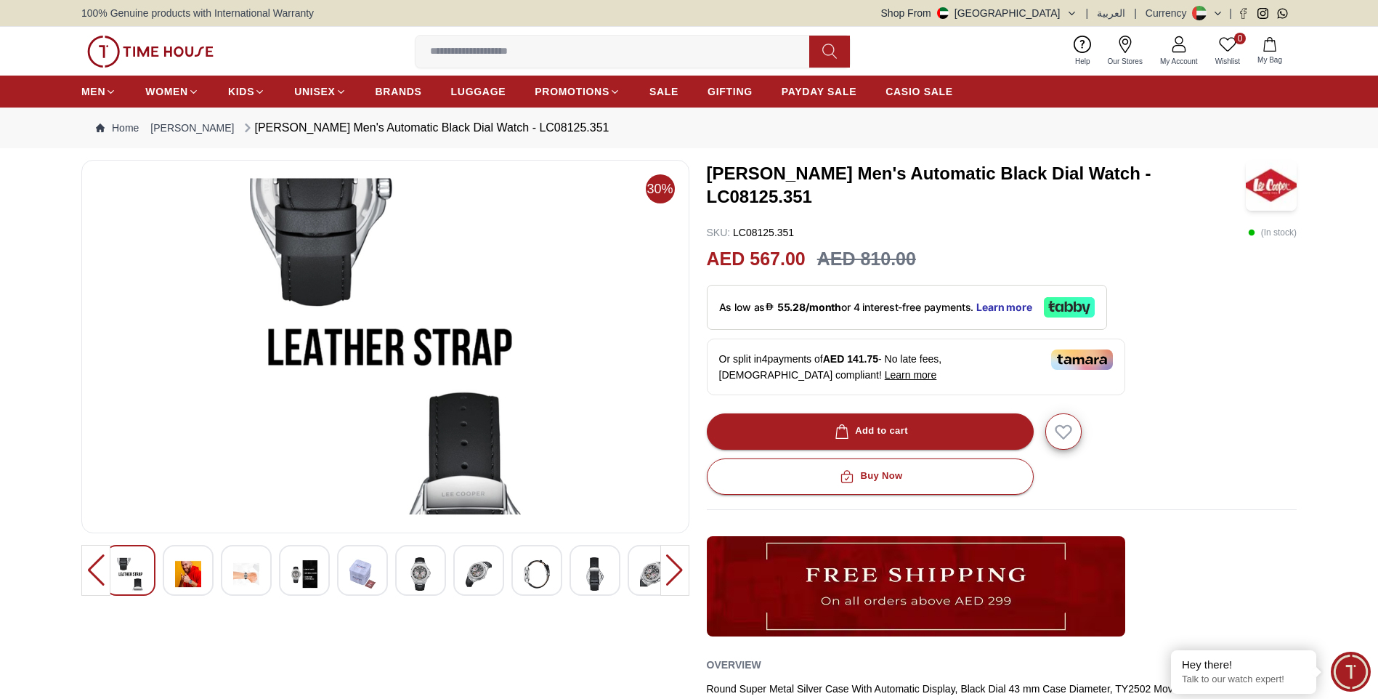
click at [598, 572] on img at bounding box center [595, 573] width 26 height 33
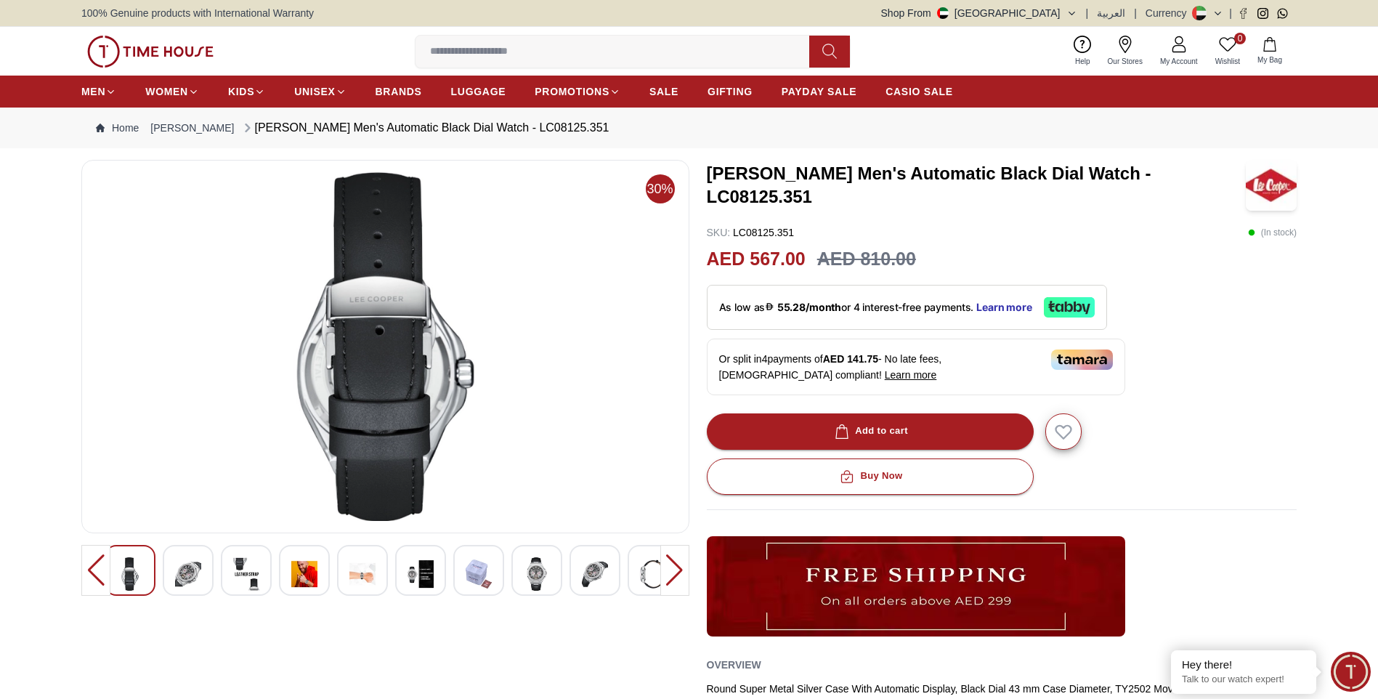
click at [645, 572] on img at bounding box center [653, 573] width 26 height 33
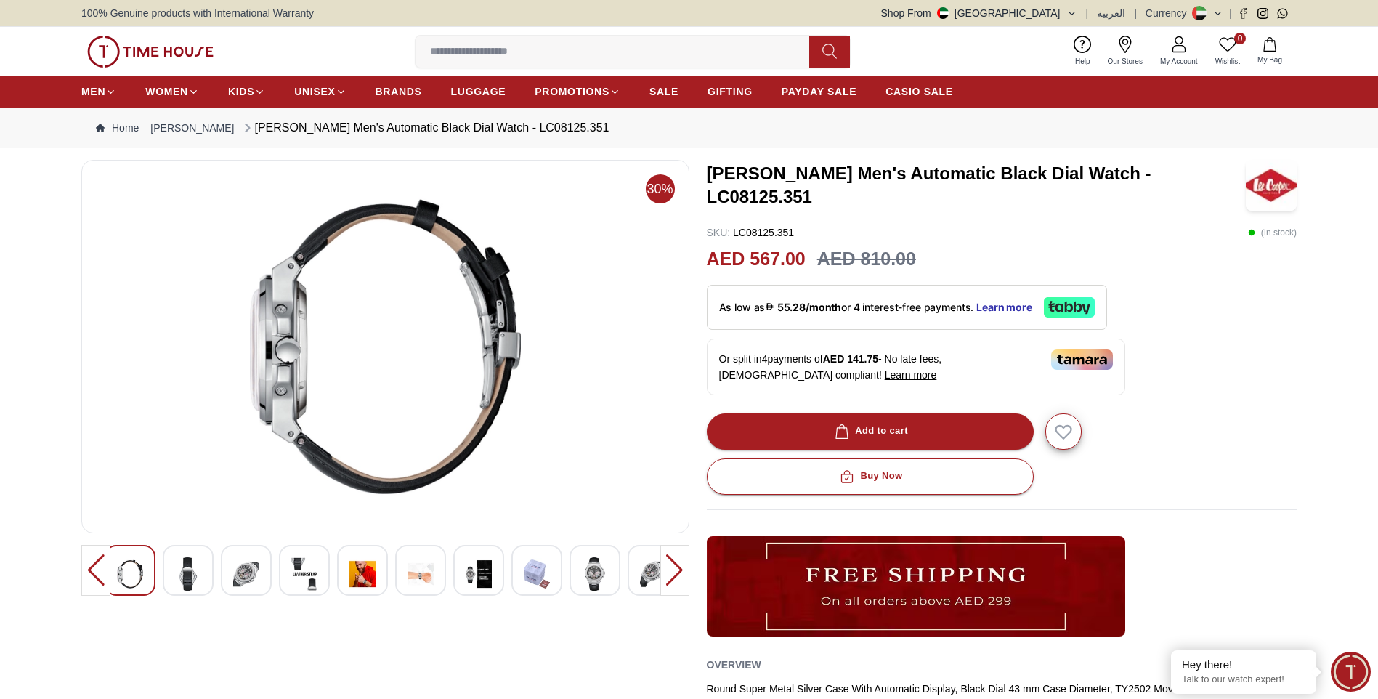
click at [318, 576] on div at bounding box center [304, 570] width 51 height 51
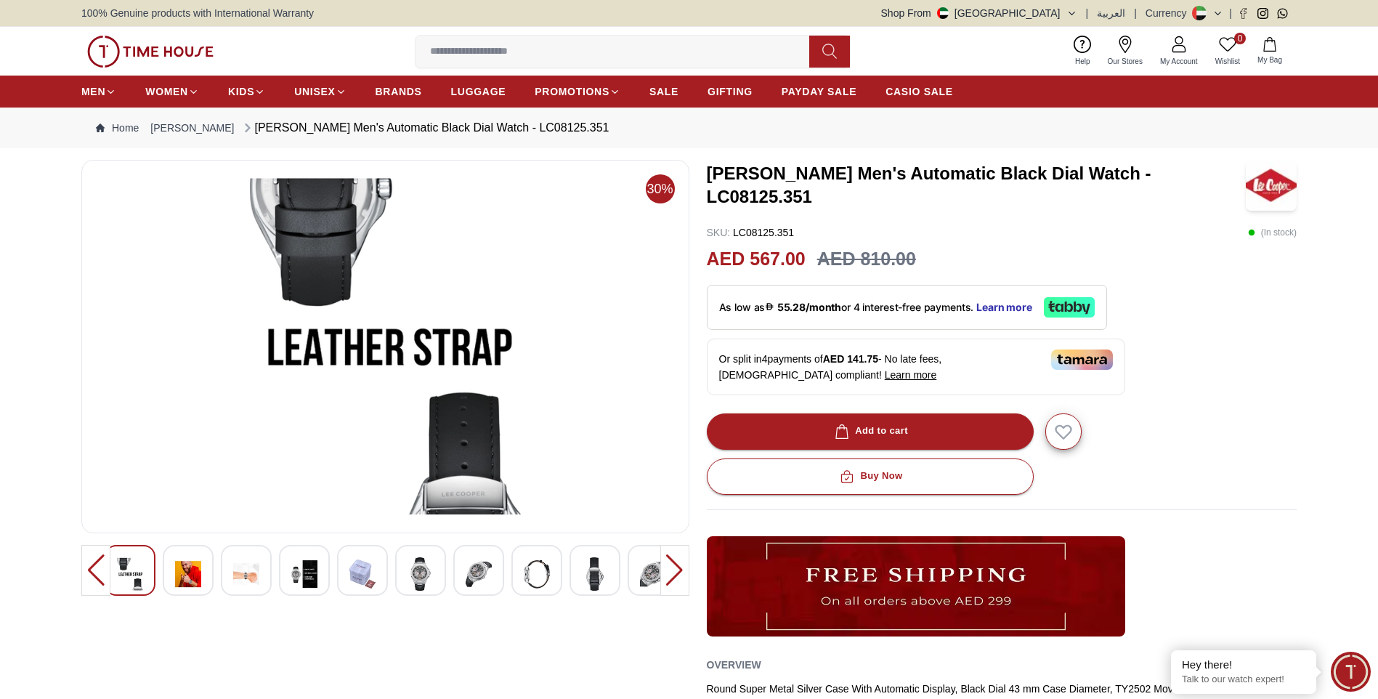
click at [434, 573] on div at bounding box center [420, 570] width 51 height 51
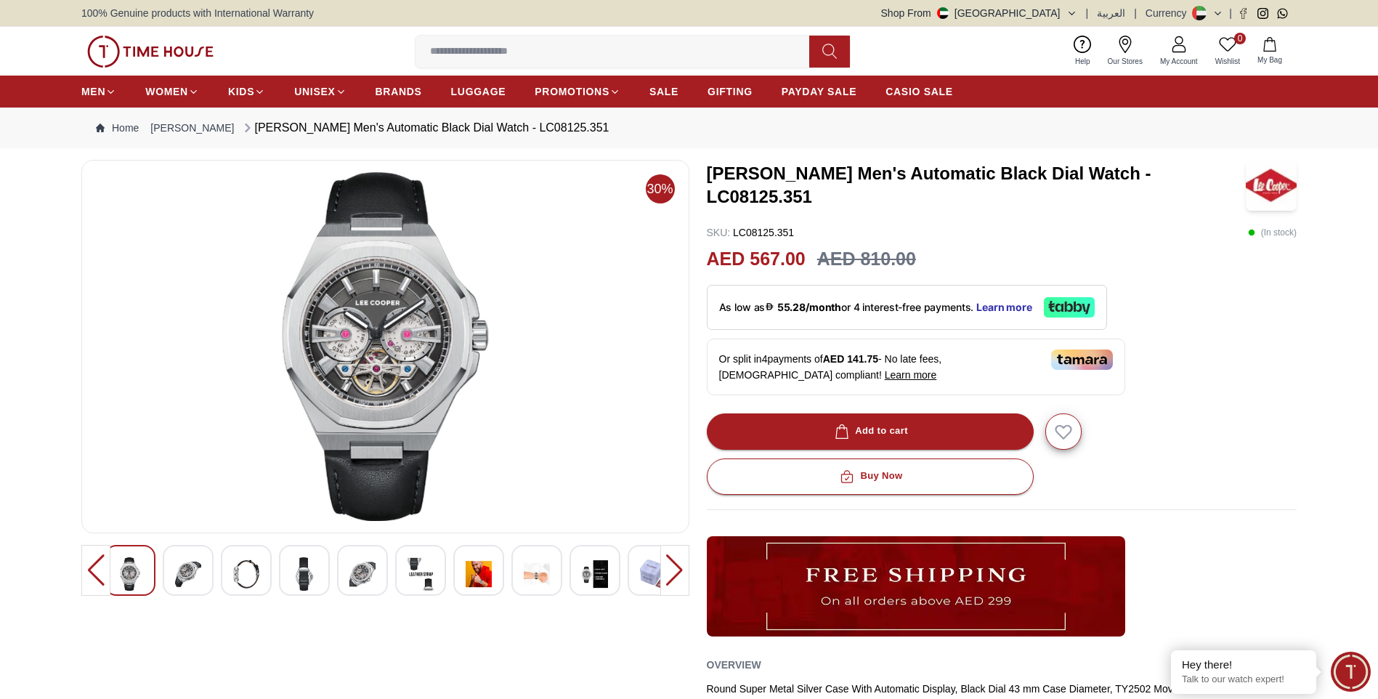
click at [473, 573] on img at bounding box center [479, 573] width 26 height 33
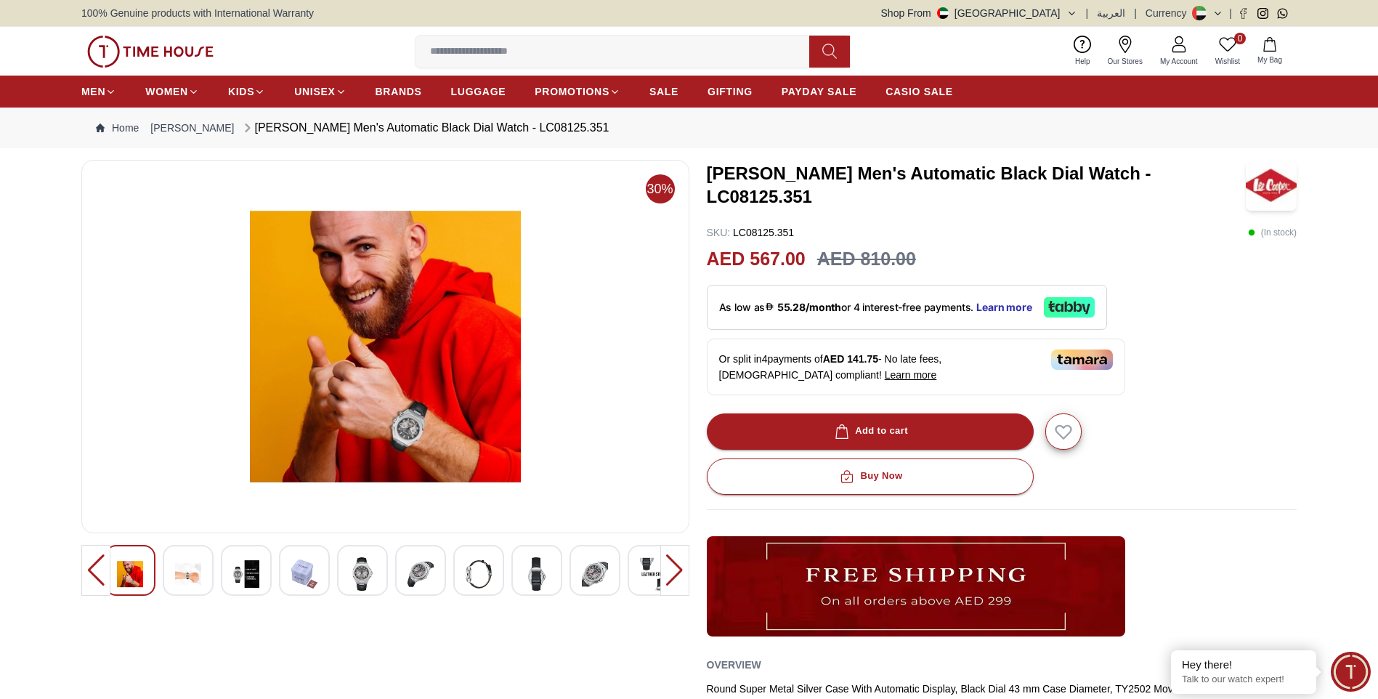
click at [679, 571] on div at bounding box center [674, 570] width 29 height 51
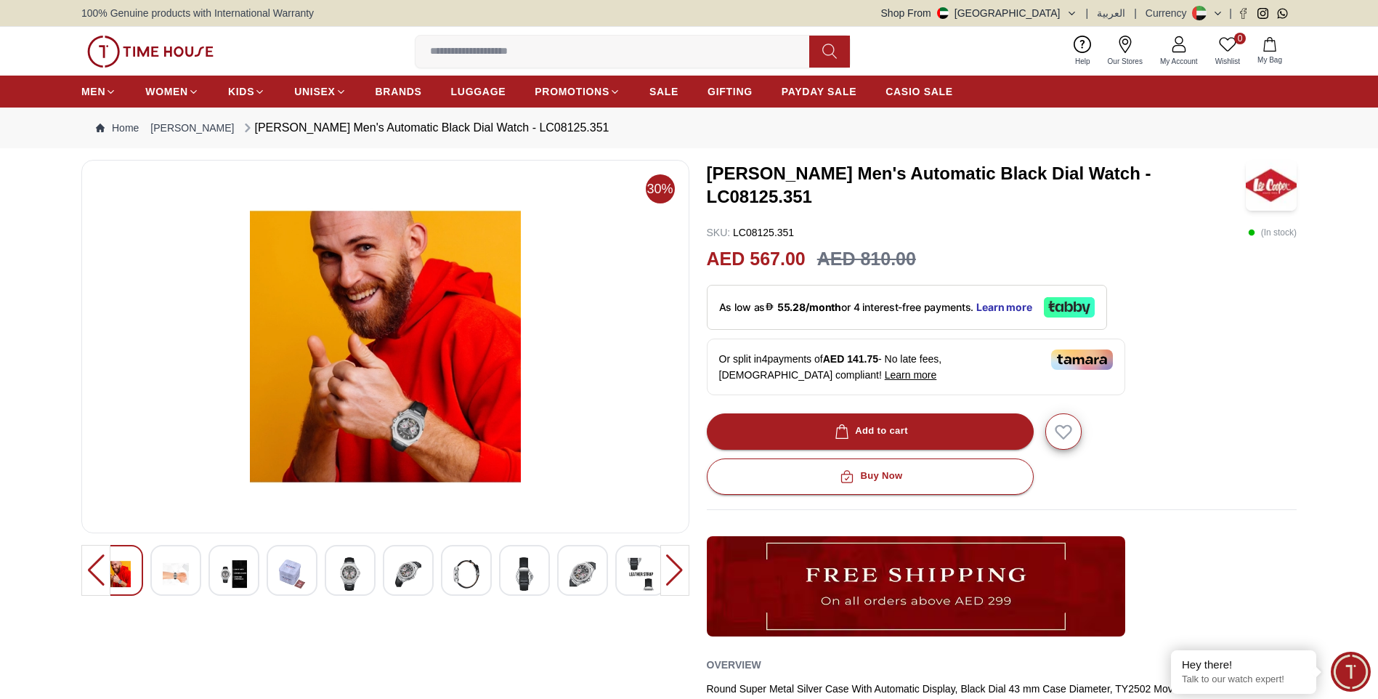
click at [103, 569] on div at bounding box center [95, 570] width 29 height 51
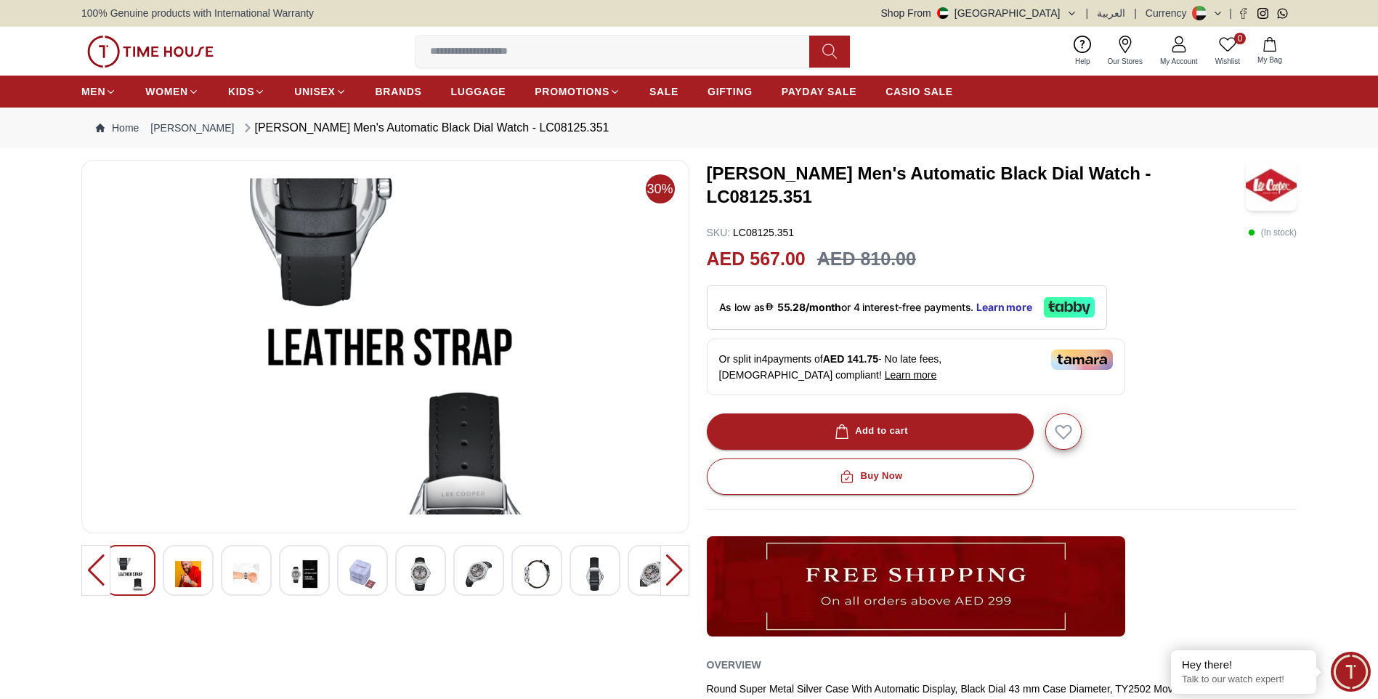
click at [134, 566] on img at bounding box center [130, 573] width 26 height 33
click at [185, 567] on img at bounding box center [188, 573] width 26 height 33
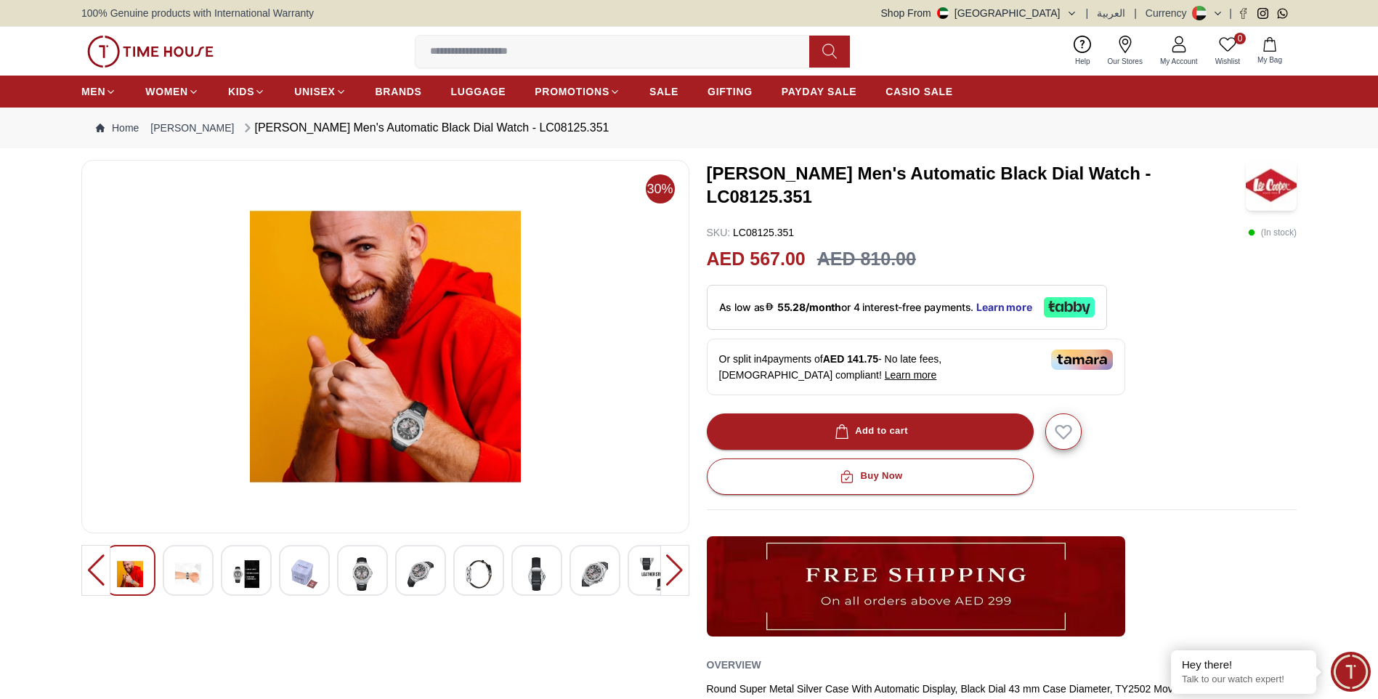
click at [251, 567] on img at bounding box center [246, 573] width 26 height 33
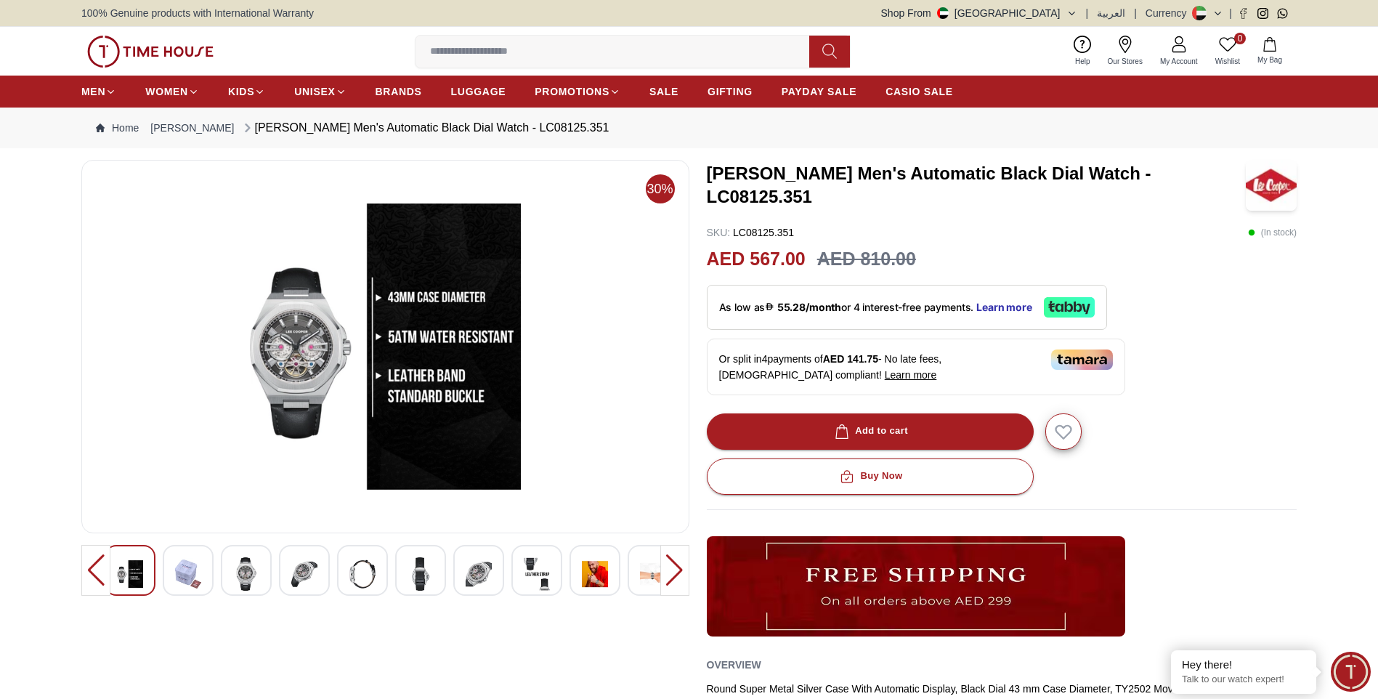
click at [291, 568] on div at bounding box center [304, 570] width 51 height 51
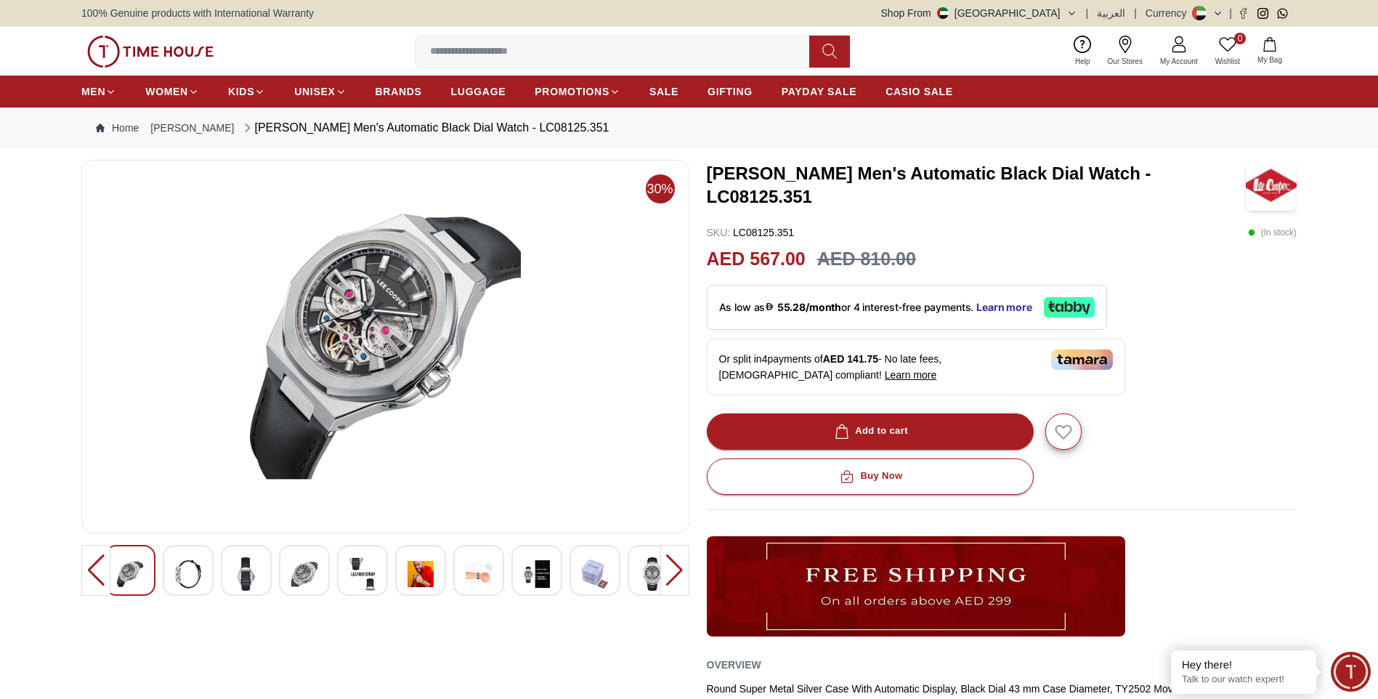
click at [356, 577] on img at bounding box center [362, 573] width 26 height 33
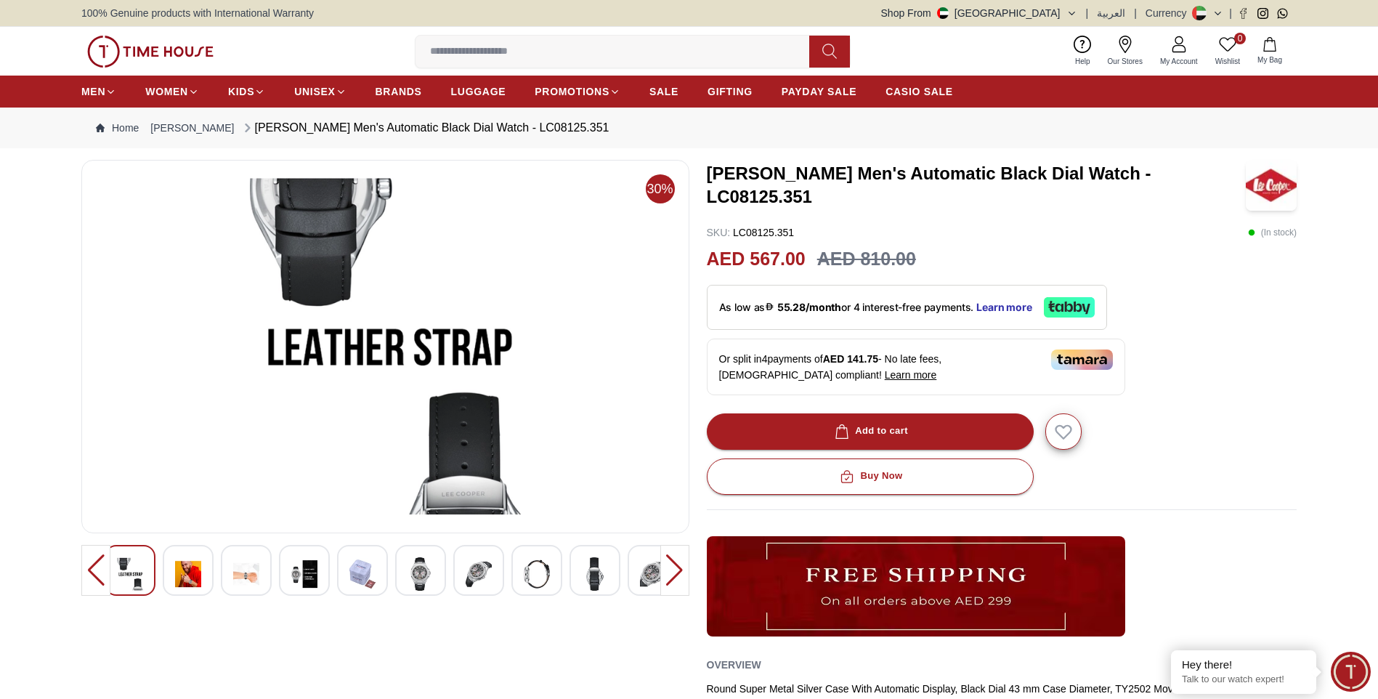
click at [417, 578] on img at bounding box center [421, 573] width 26 height 33
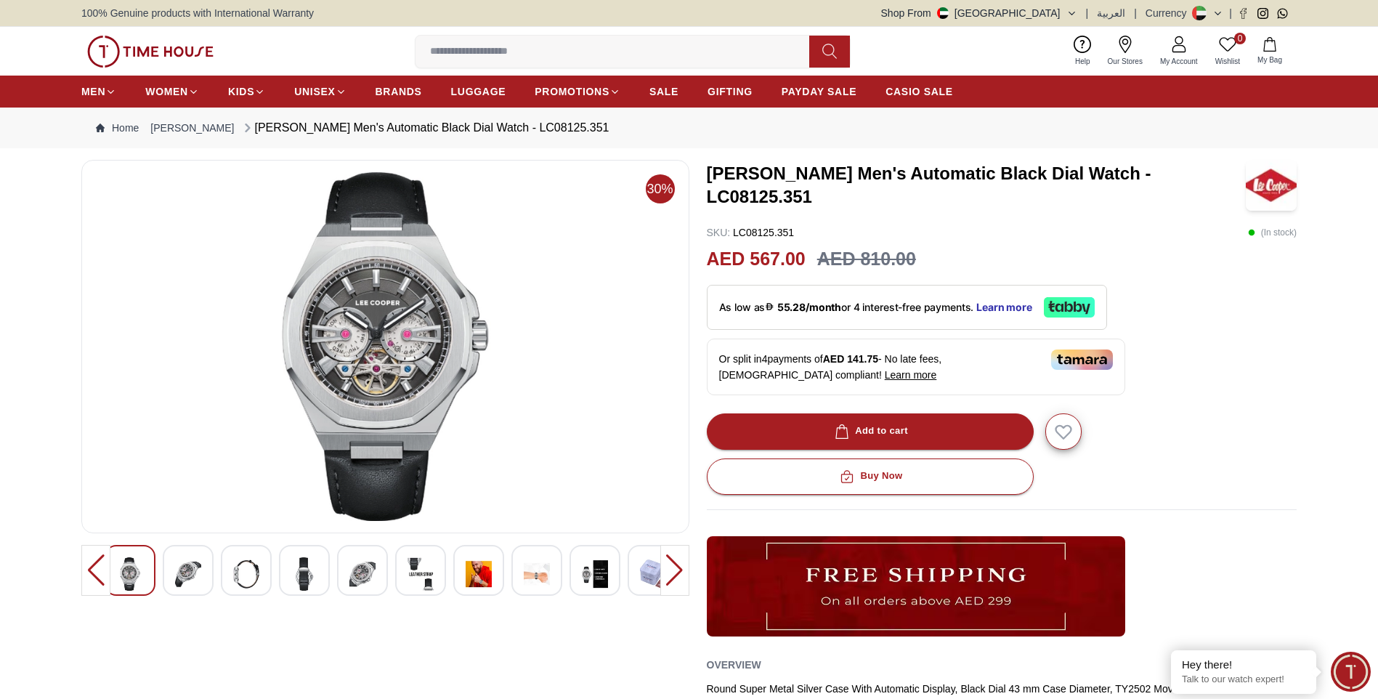
click at [414, 574] on img at bounding box center [421, 573] width 26 height 33
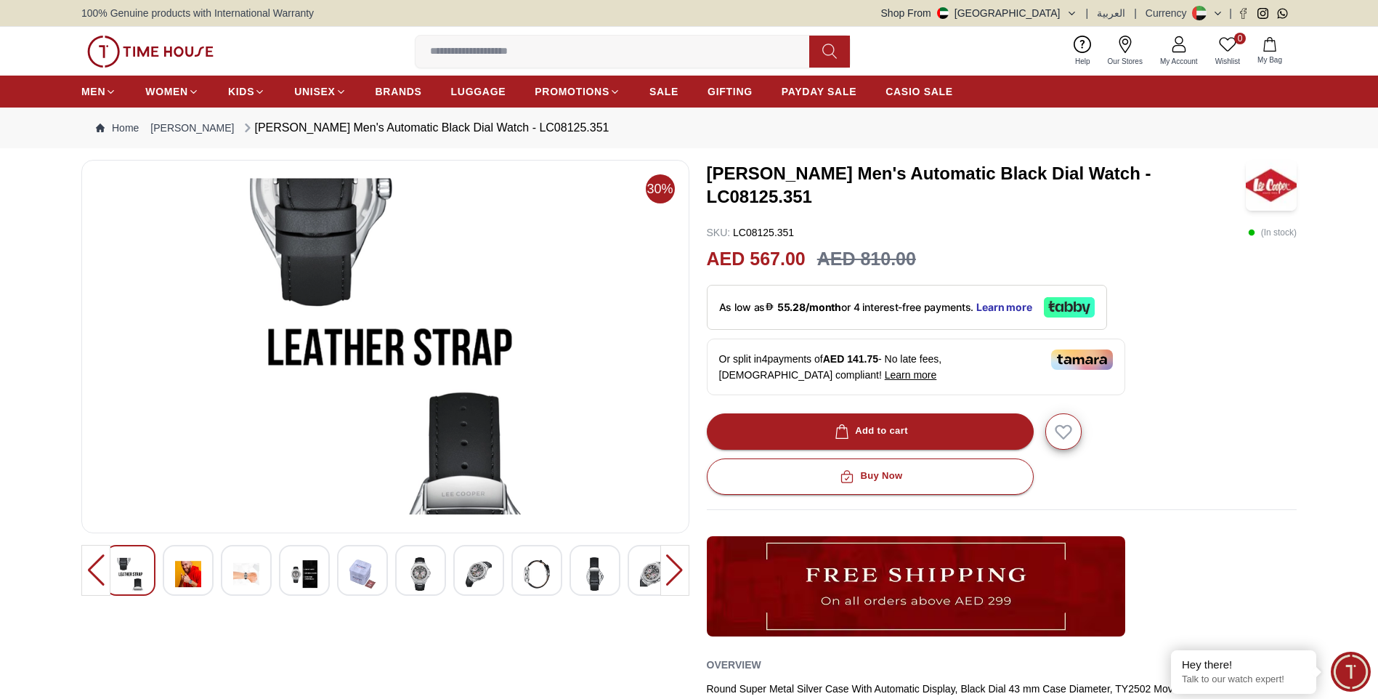
click at [475, 574] on img at bounding box center [479, 573] width 26 height 33
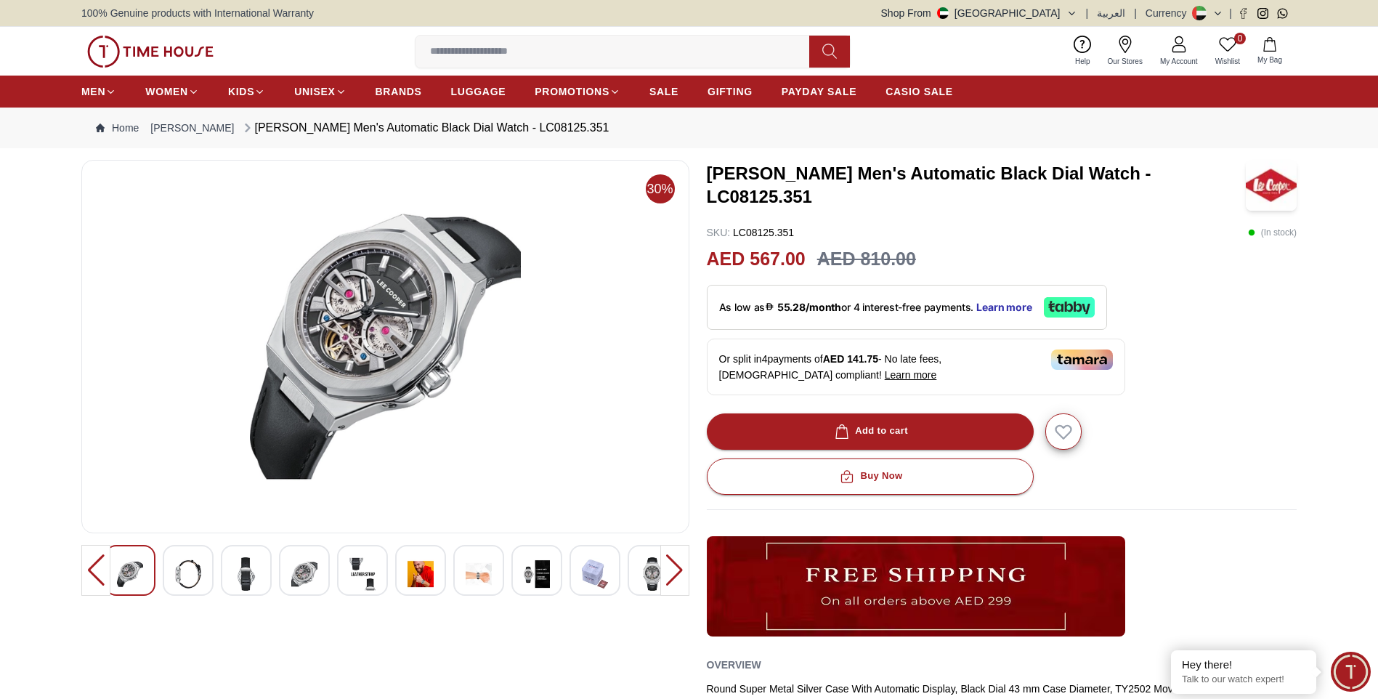
click at [545, 573] on img at bounding box center [537, 573] width 26 height 33
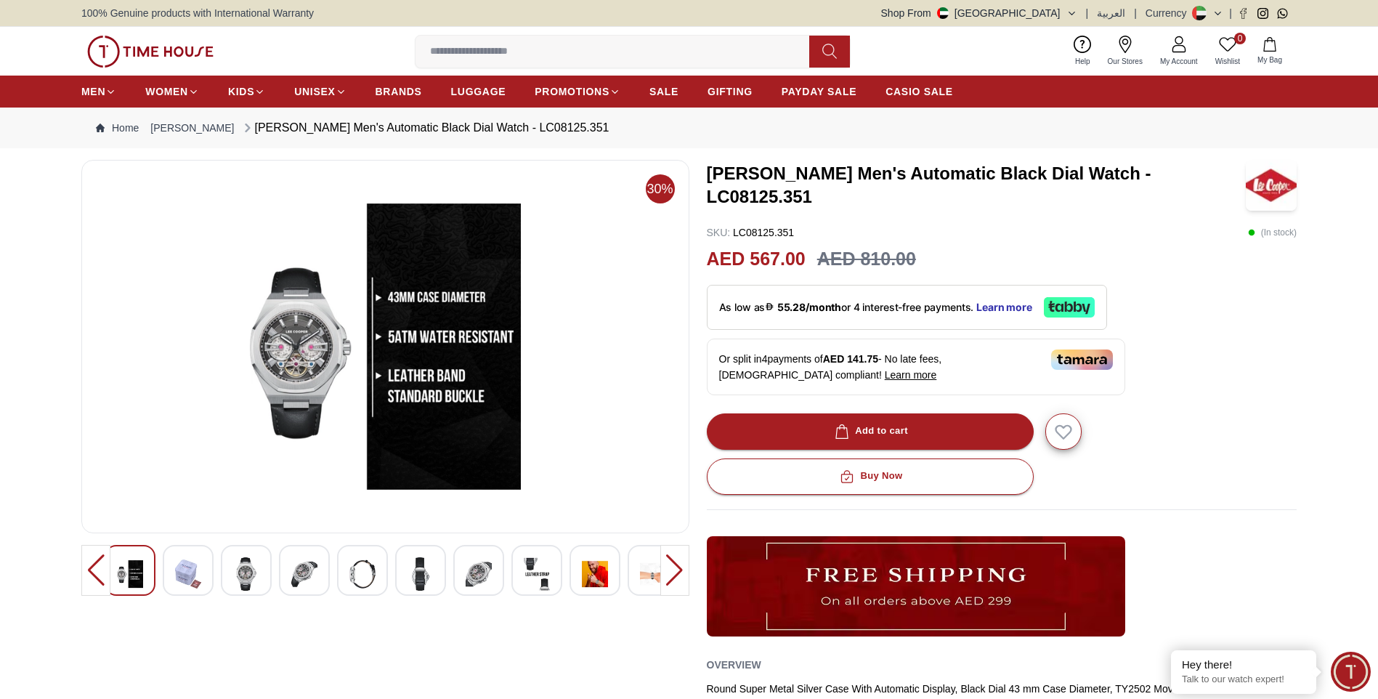
click at [578, 577] on div at bounding box center [595, 570] width 51 height 51
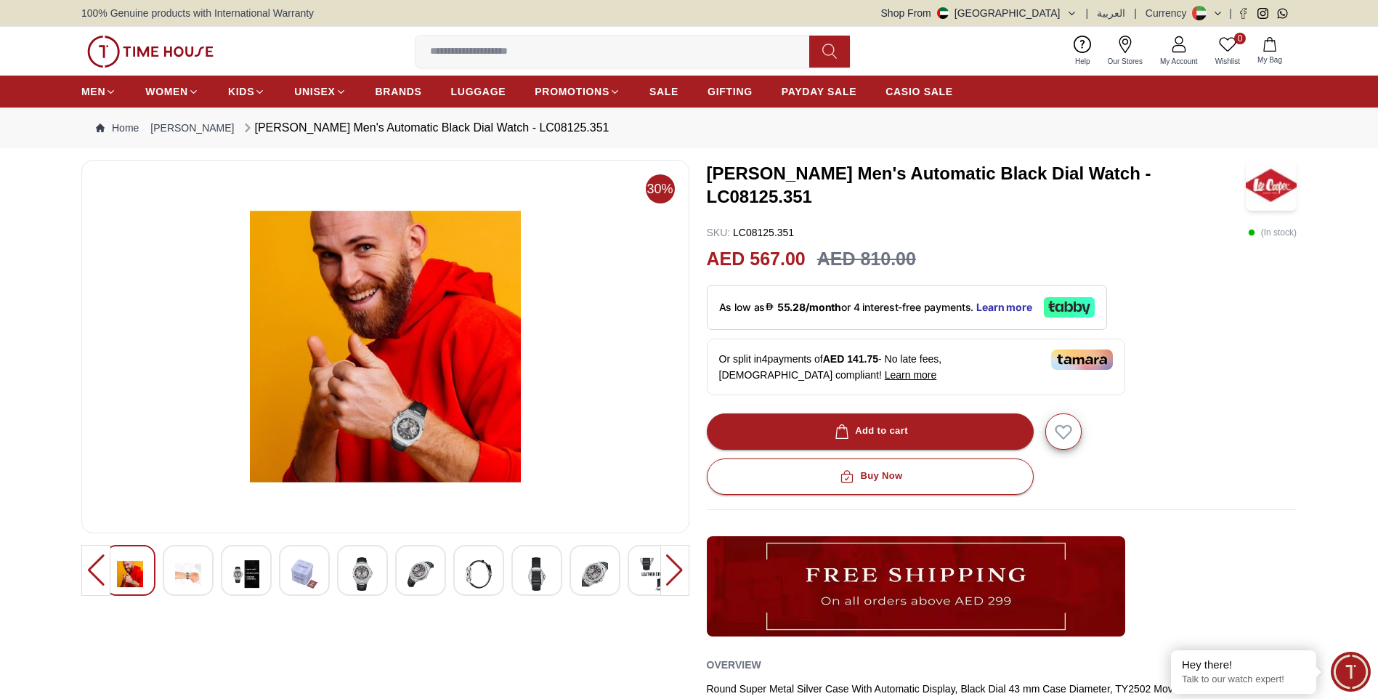
click at [642, 574] on img at bounding box center [653, 573] width 26 height 33
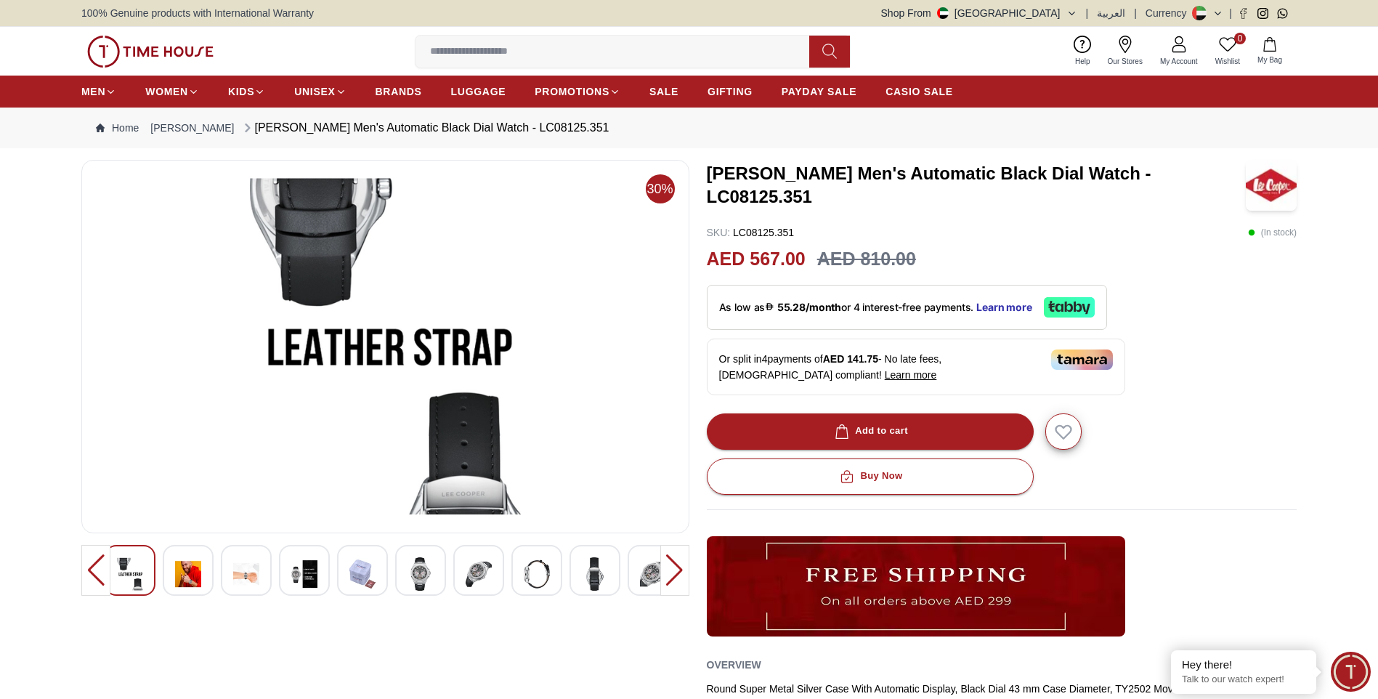
click at [676, 574] on div at bounding box center [674, 570] width 29 height 51
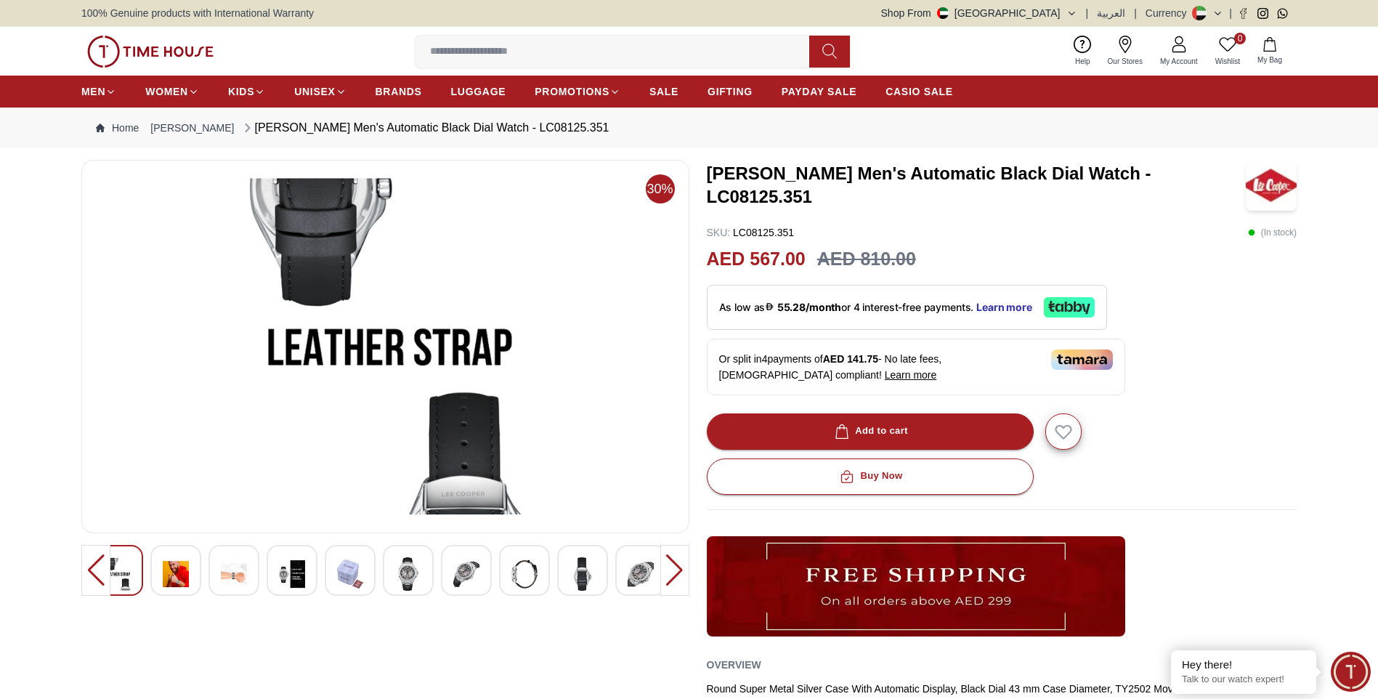
click at [522, 564] on img at bounding box center [524, 573] width 26 height 33
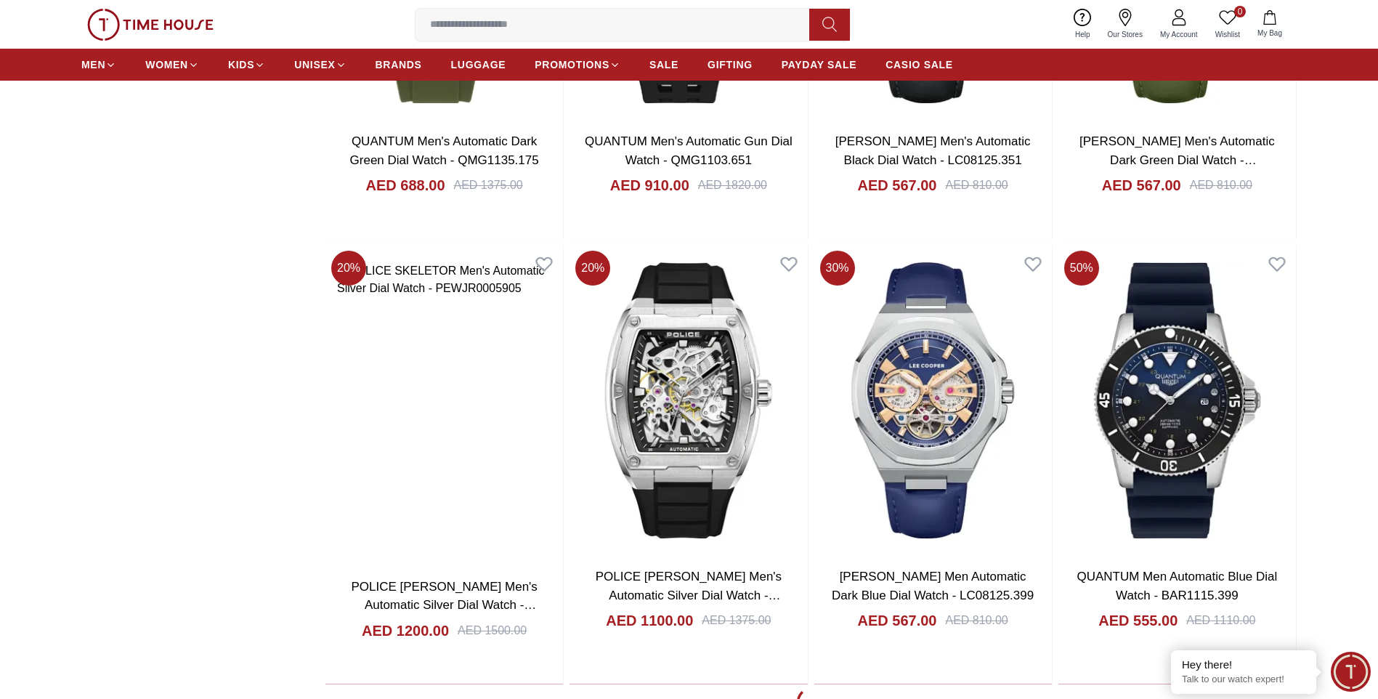
scroll to position [6053, 0]
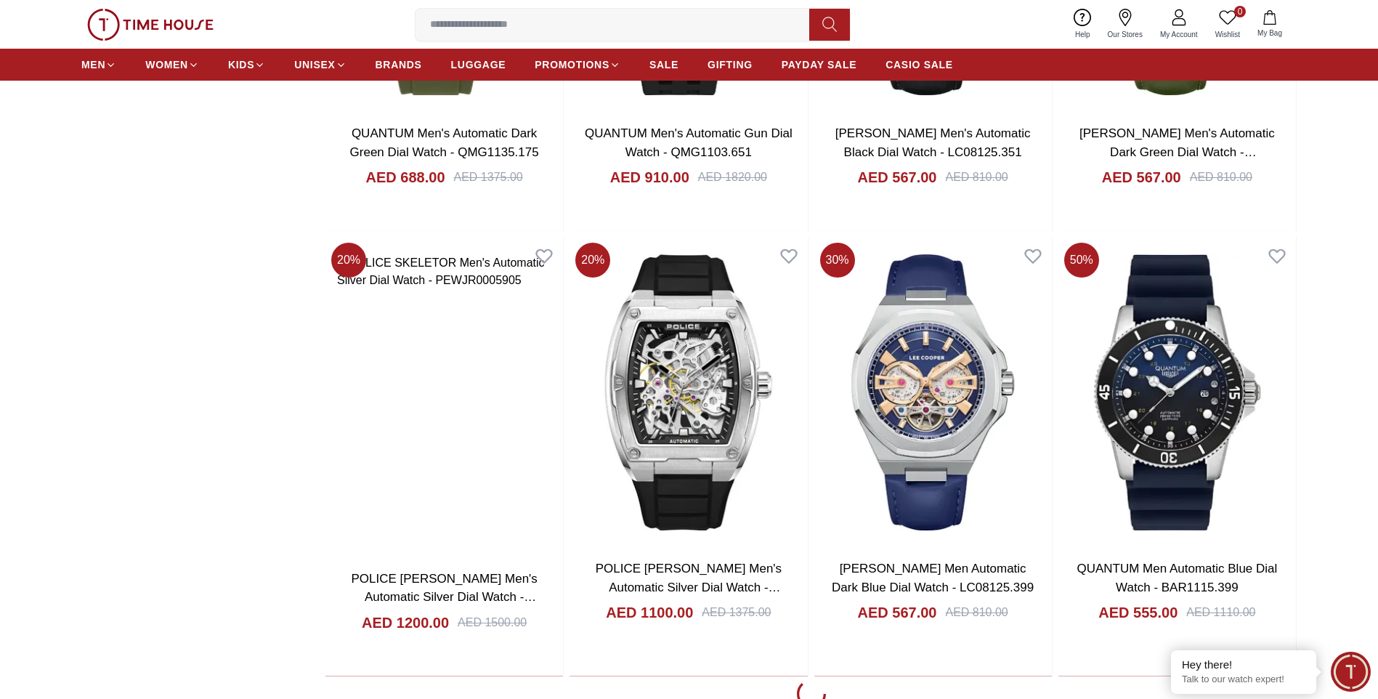
scroll to position [6077, 0]
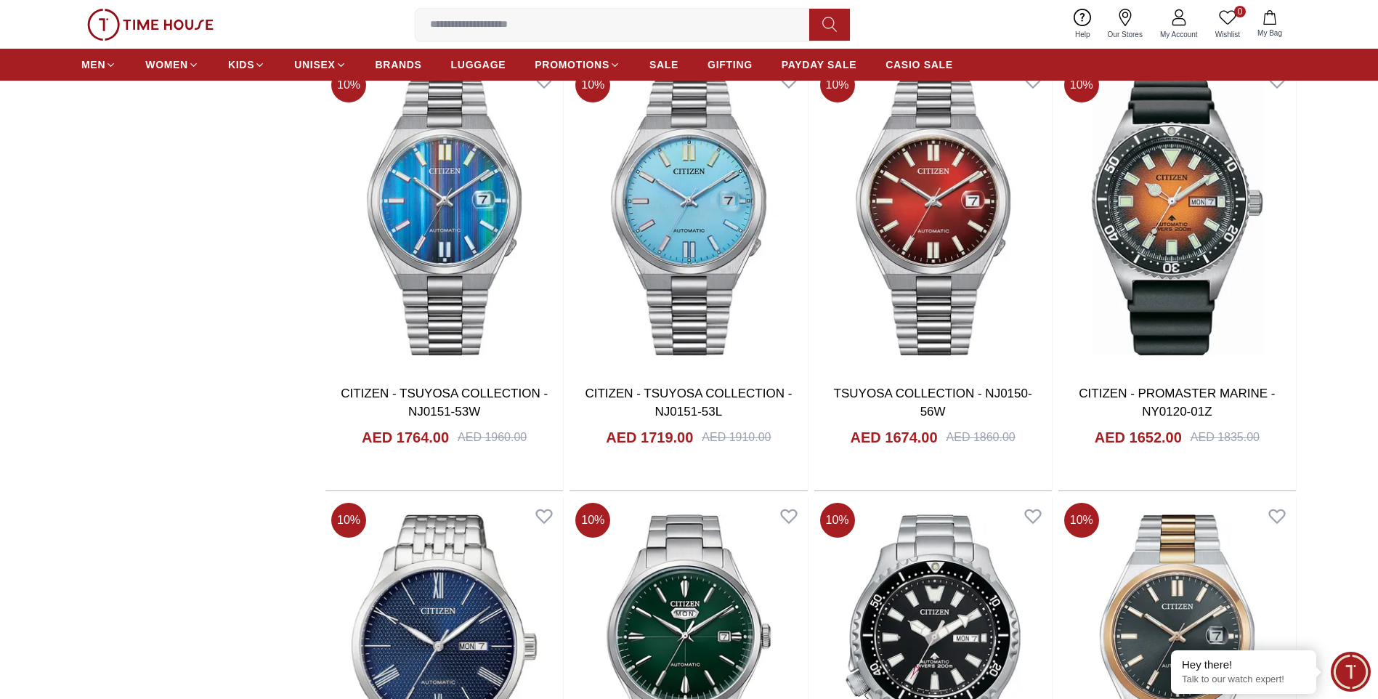
scroll to position [4057, 0]
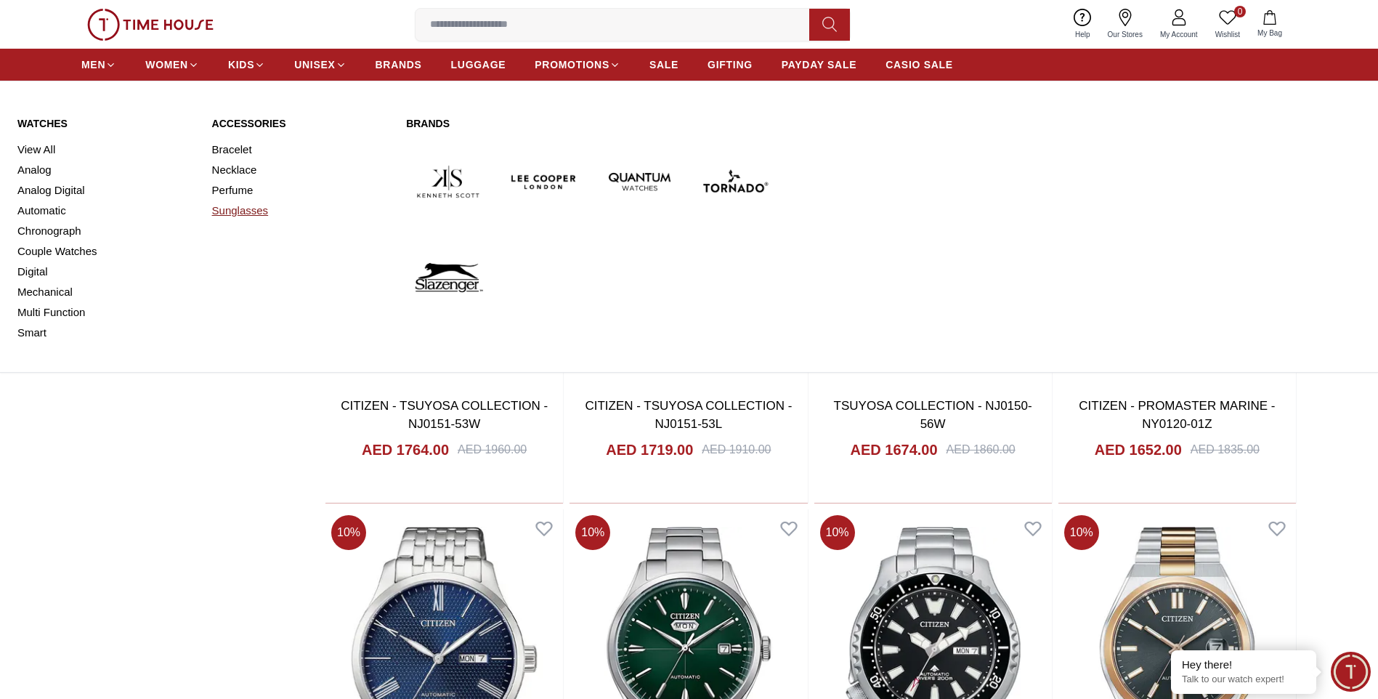
click at [246, 205] on link "Sunglasses" at bounding box center [300, 211] width 177 height 20
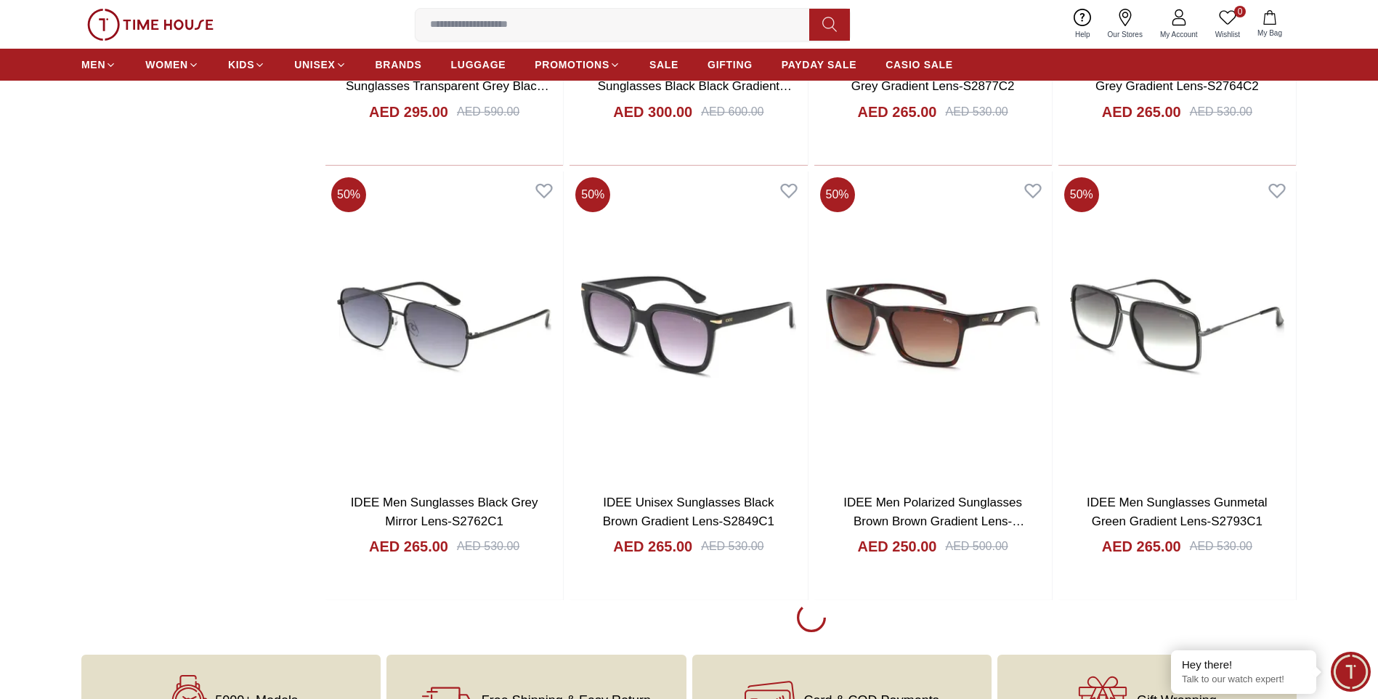
scroll to position [1804, 0]
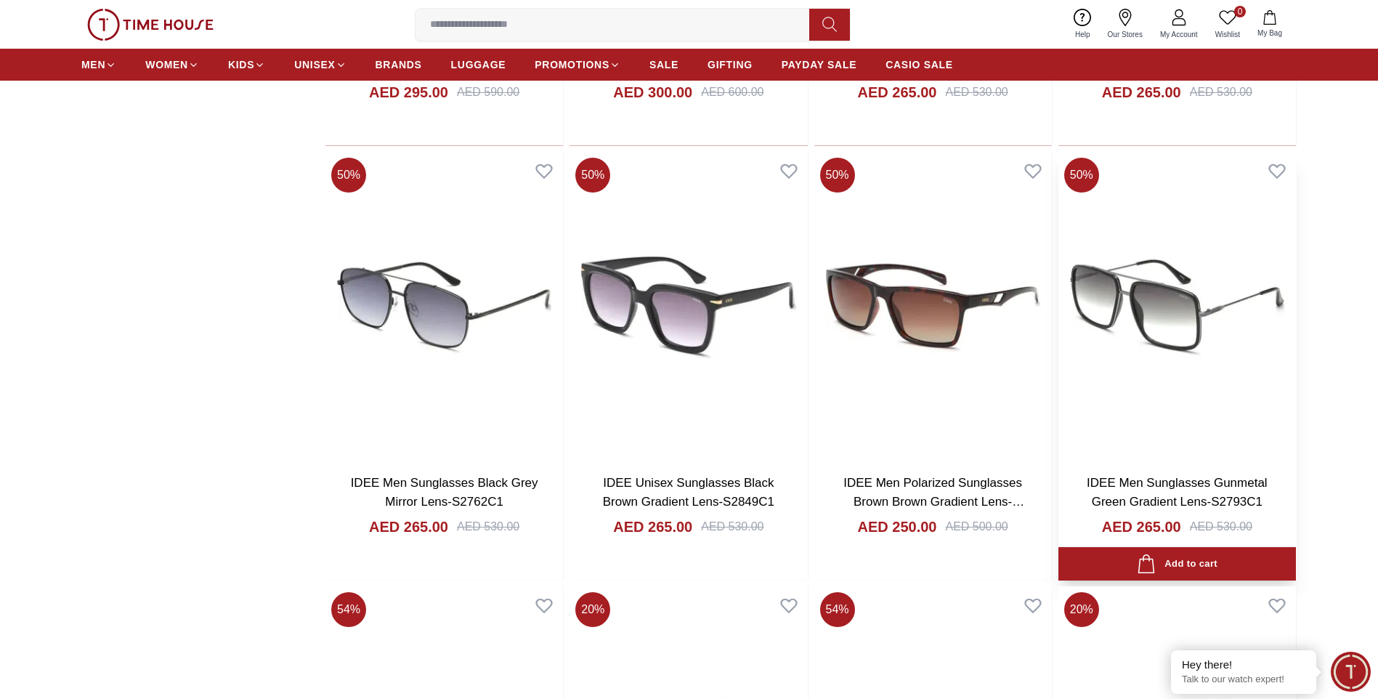
click at [1230, 292] on img at bounding box center [1178, 307] width 238 height 311
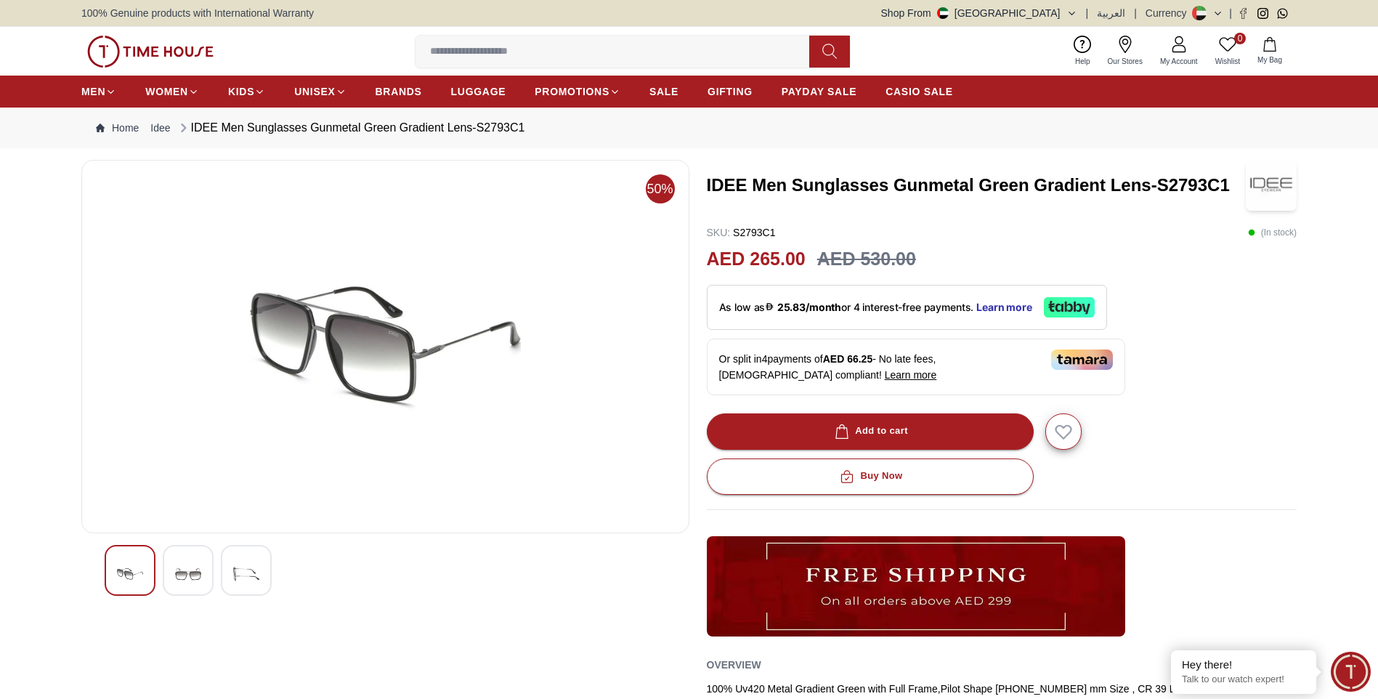
click at [208, 567] on div at bounding box center [188, 570] width 51 height 51
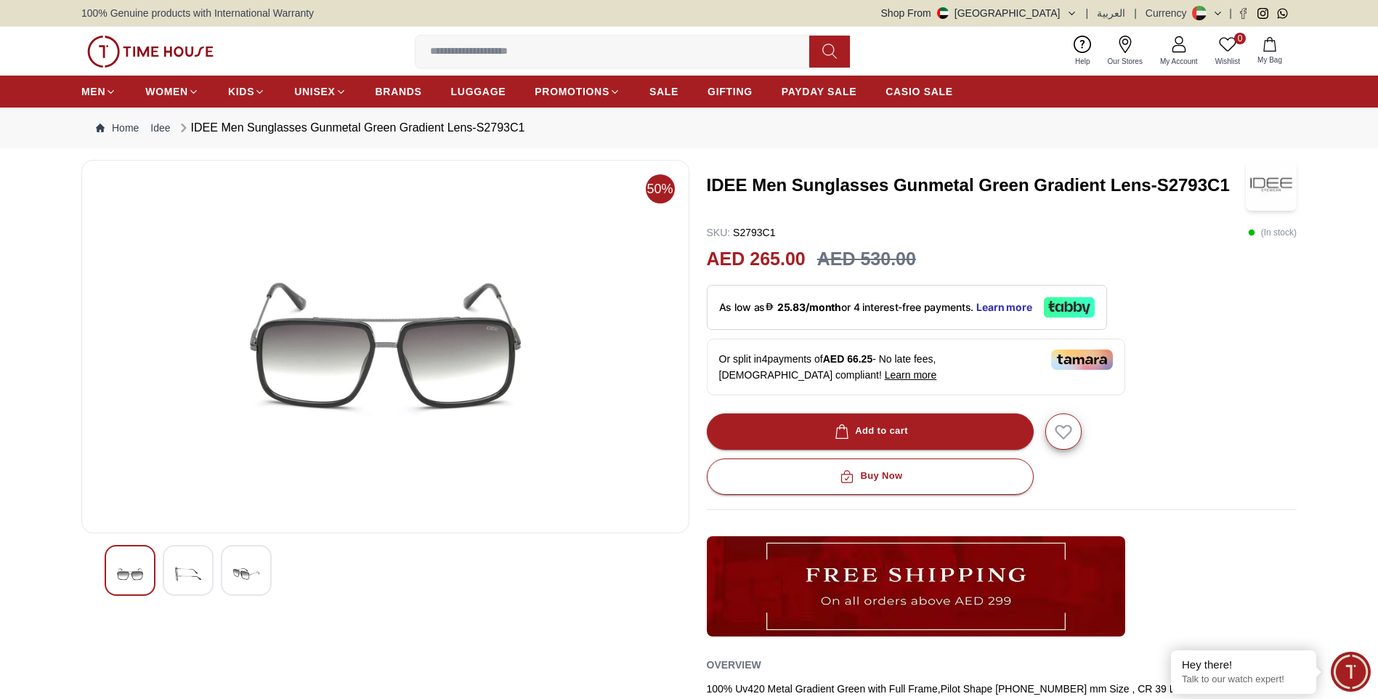
click at [241, 583] on img at bounding box center [246, 573] width 26 height 33
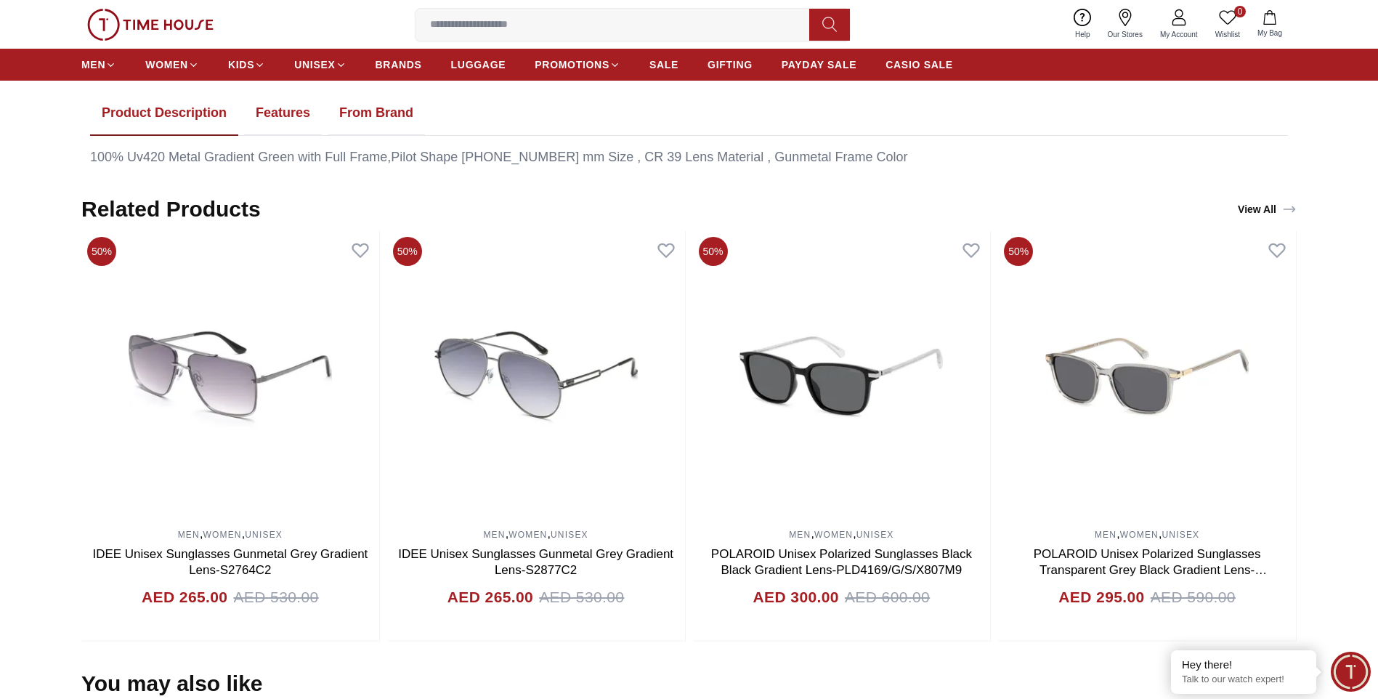
scroll to position [687, 0]
